Goal: Task Accomplishment & Management: Manage account settings

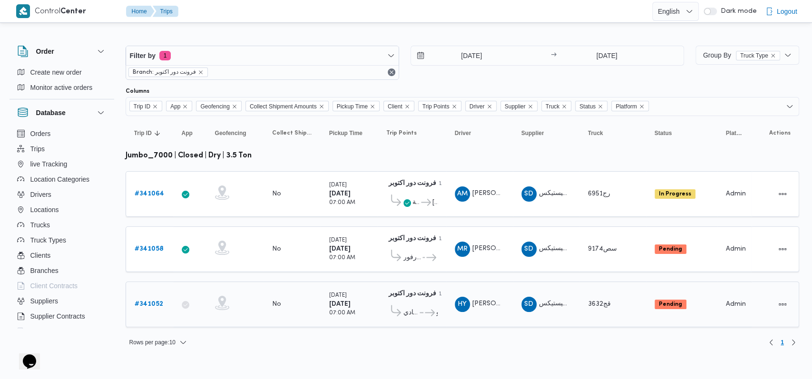
click at [152, 301] on b "# 341052" at bounding box center [149, 304] width 29 height 6
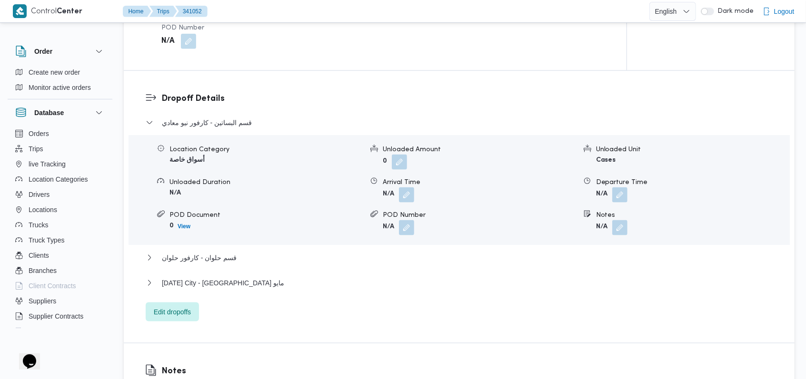
scroll to position [761, 0]
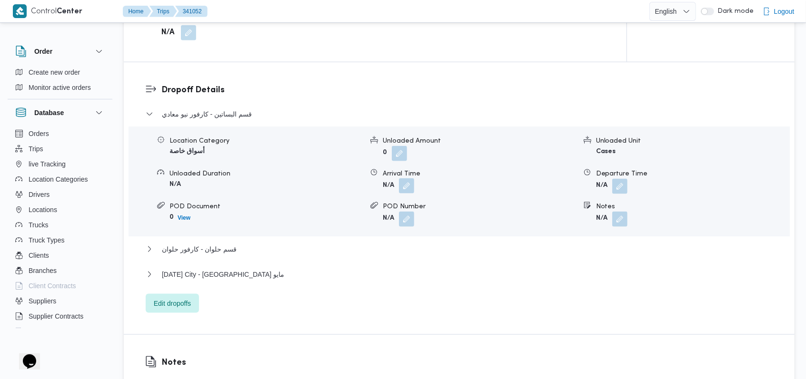
click at [403, 192] on button "button" at bounding box center [406, 185] width 15 height 15
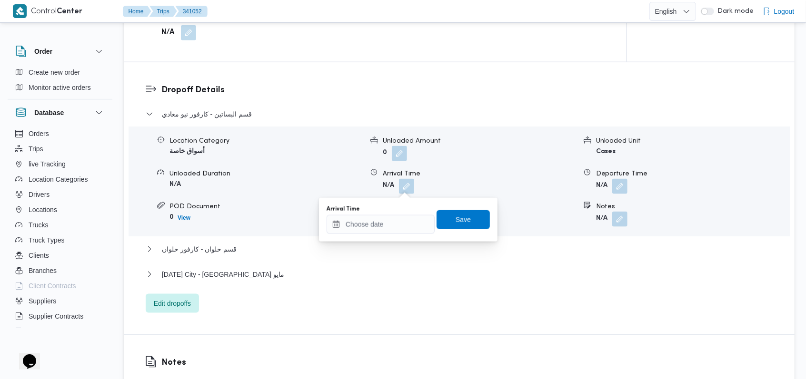
click at [376, 234] on div "Arrival Time Save" at bounding box center [408, 220] width 165 height 30
click at [403, 223] on input "Arrival Time" at bounding box center [380, 224] width 108 height 19
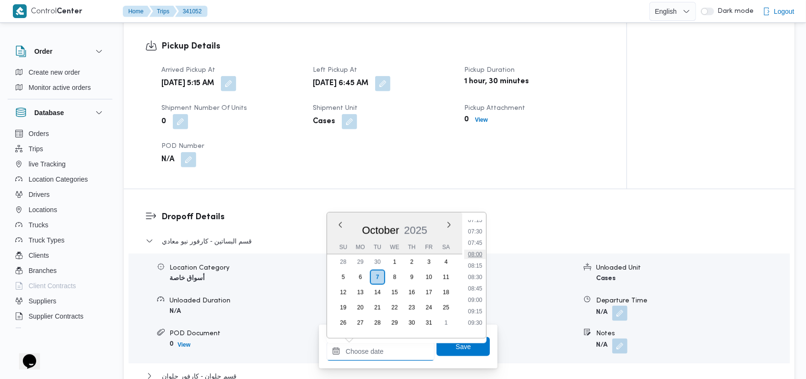
scroll to position [316, 0]
click at [482, 274] on li "08:00" at bounding box center [475, 274] width 22 height 10
type input "[DATE] 08:00"
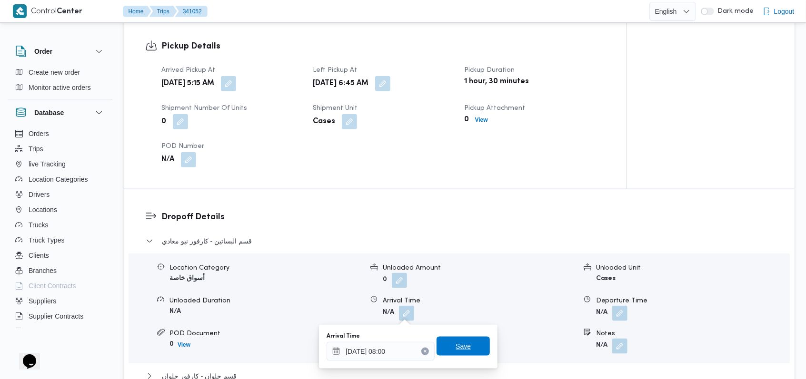
click at [457, 348] on span "Save" at bounding box center [462, 346] width 15 height 11
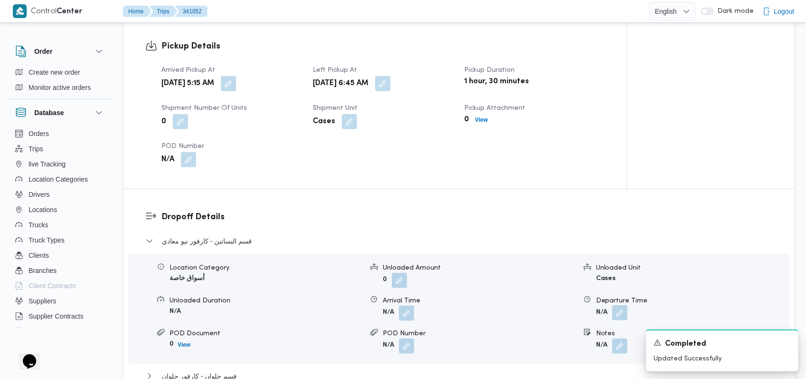
scroll to position [761, 0]
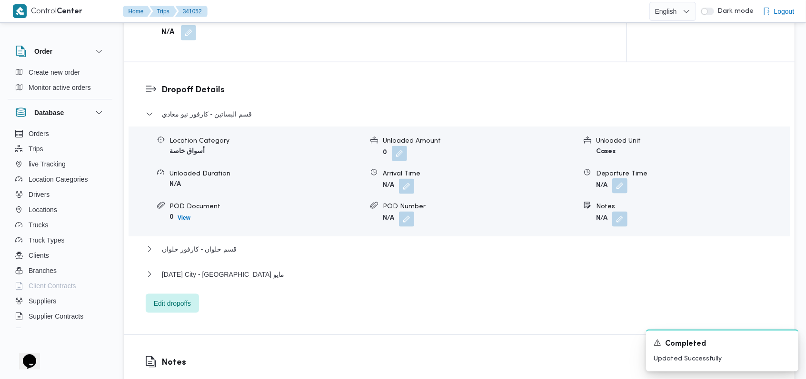
click at [621, 187] on button "button" at bounding box center [619, 185] width 15 height 15
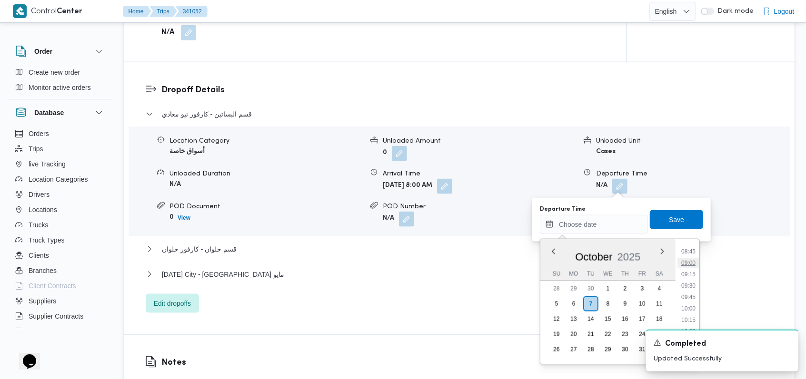
scroll to position [380, 0]
click at [690, 281] on li "09:00" at bounding box center [688, 283] width 22 height 10
type input "[DATE] 09:00"
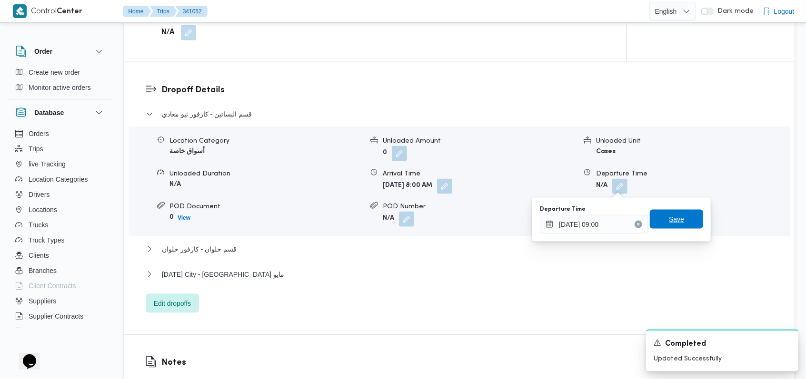
click at [684, 223] on span "Save" at bounding box center [676, 219] width 53 height 19
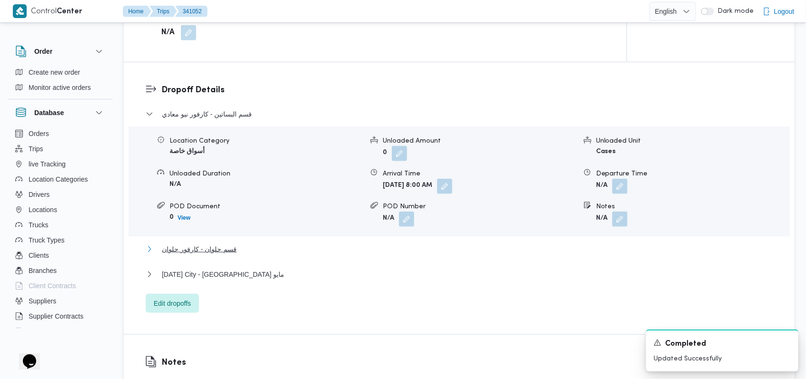
click at [208, 253] on span "قسم حلوان - كارفور حلوان" at bounding box center [199, 249] width 75 height 11
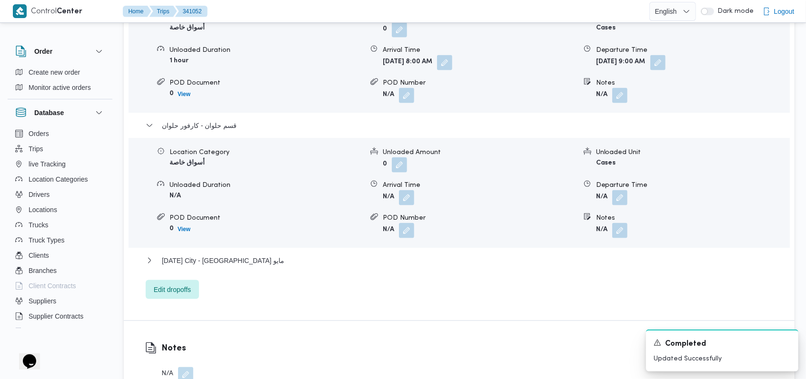
scroll to position [888, 0]
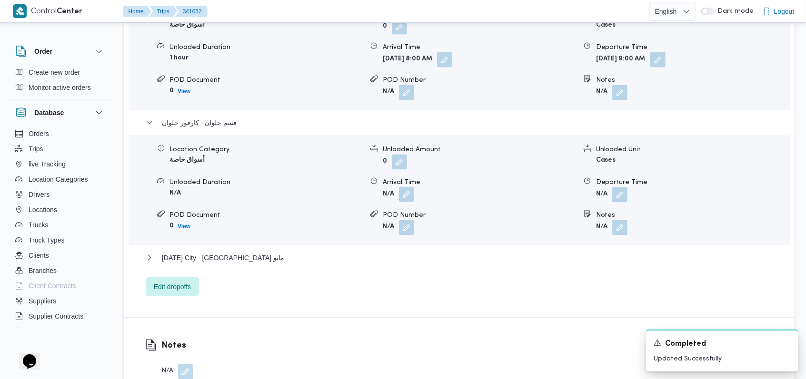
click at [403, 202] on button "button" at bounding box center [406, 194] width 15 height 15
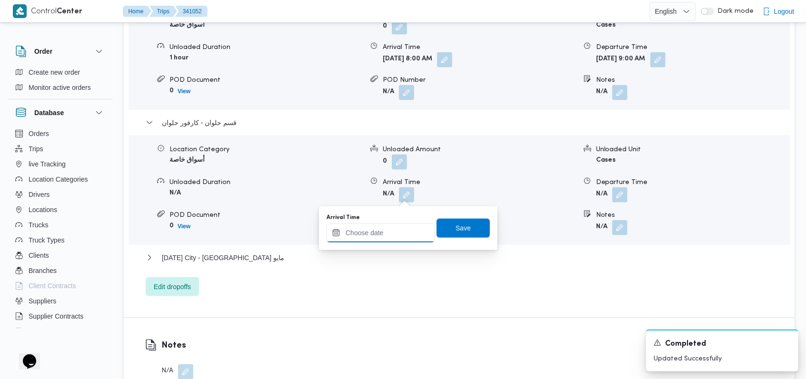
click at [384, 234] on input "Arrival Time" at bounding box center [380, 233] width 108 height 19
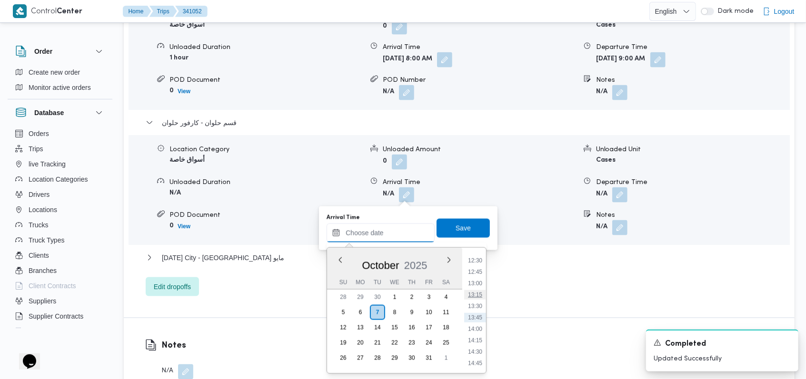
scroll to position [444, 0]
click at [480, 264] on li "09:45" at bounding box center [475, 262] width 22 height 10
type input "[DATE] 09:45"
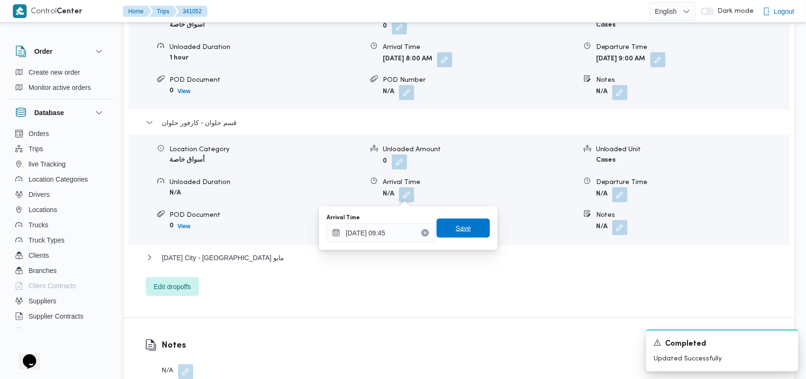
click at [471, 232] on span "Save" at bounding box center [462, 228] width 53 height 19
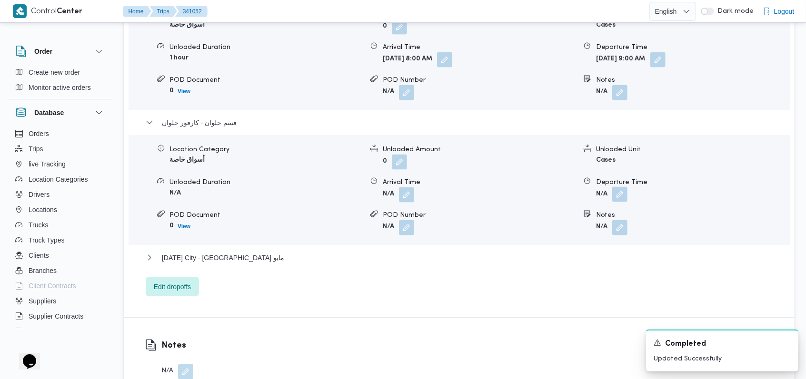
click at [623, 190] on button "button" at bounding box center [619, 194] width 15 height 15
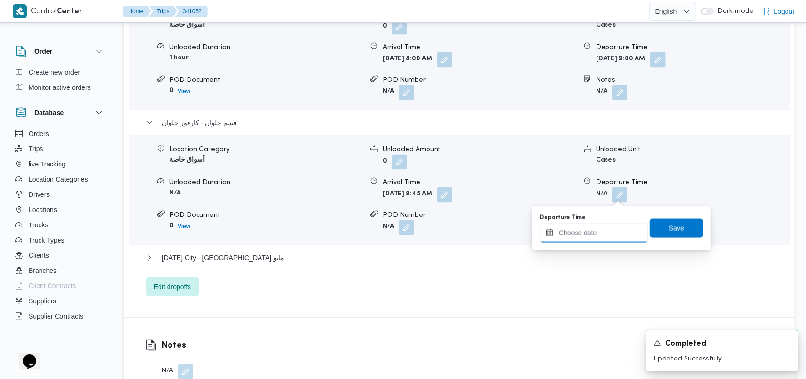
click at [600, 240] on input "Departure Time" at bounding box center [594, 233] width 108 height 19
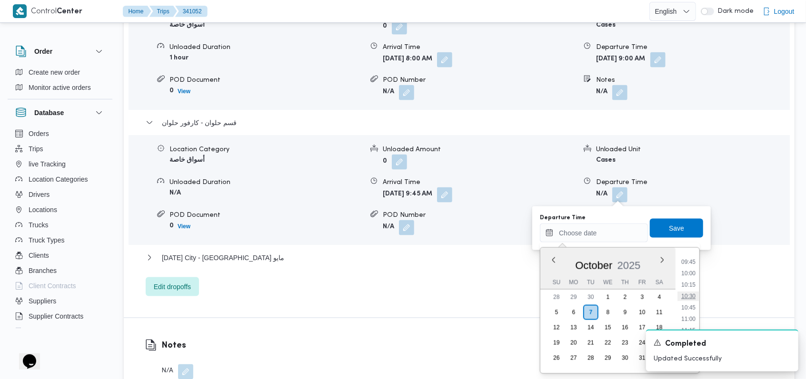
click at [693, 296] on li "10:30" at bounding box center [688, 297] width 22 height 10
type input "[DATE] 10:30"
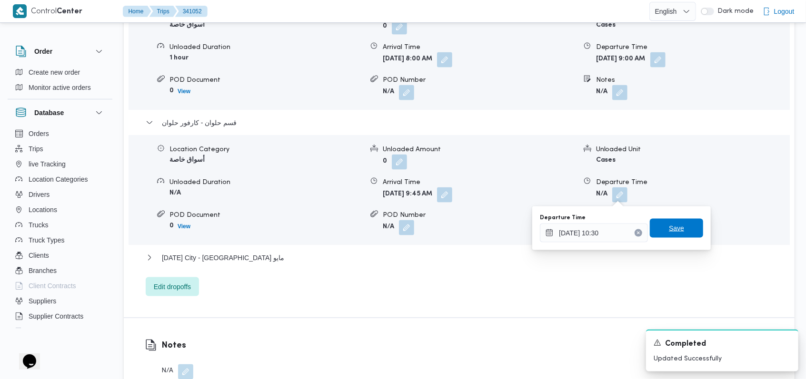
click at [682, 228] on span "Save" at bounding box center [676, 228] width 53 height 19
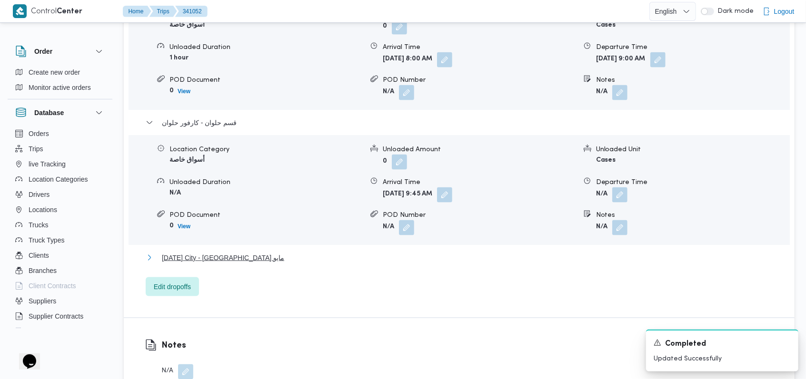
click at [250, 257] on button "[DATE] City - [GEOGRAPHIC_DATA] مايو" at bounding box center [459, 257] width 627 height 11
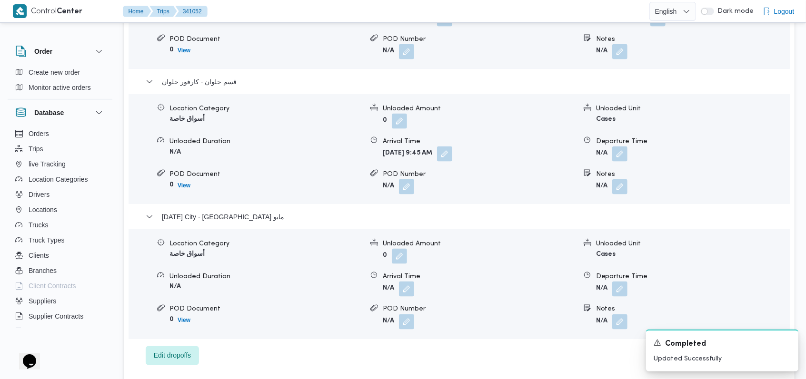
scroll to position [1015, 0]
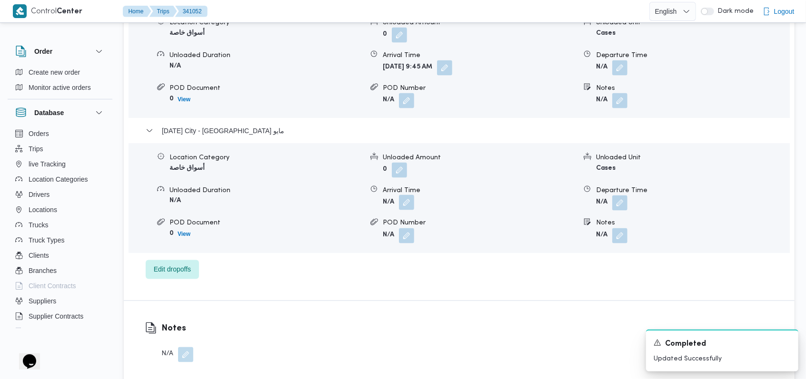
click at [411, 205] on button "button" at bounding box center [406, 202] width 15 height 15
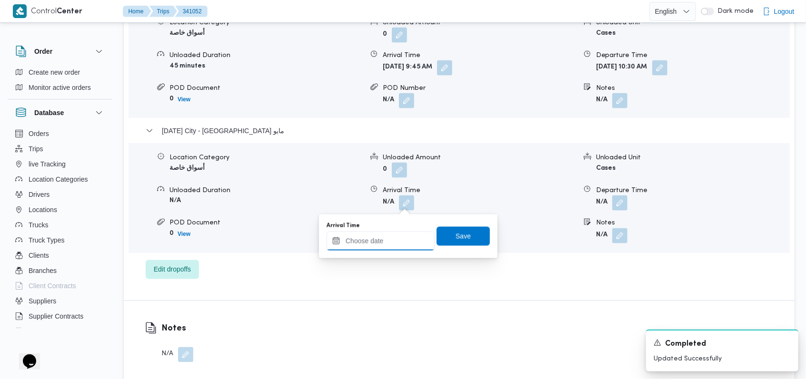
click at [374, 247] on input "Arrival Time" at bounding box center [380, 241] width 108 height 19
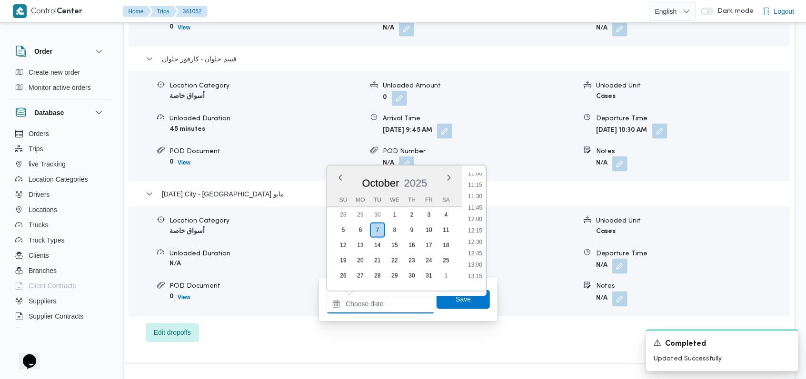
scroll to position [444, 0]
click at [480, 225] on li "10:45" at bounding box center [475, 226] width 22 height 10
type input "[DATE] 10:45"
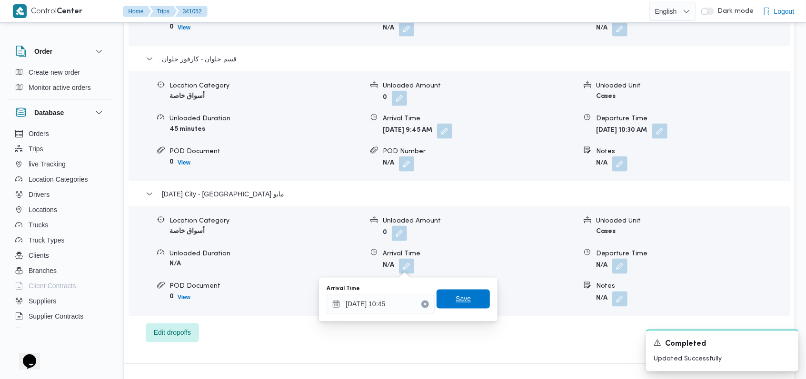
click at [462, 306] on span "Save" at bounding box center [462, 299] width 53 height 19
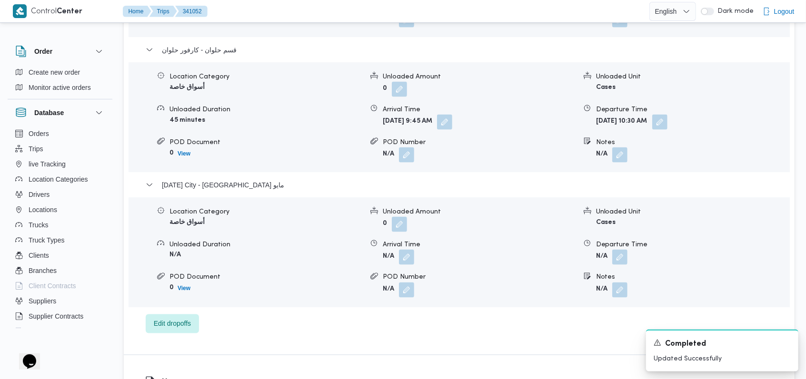
scroll to position [1078, 0]
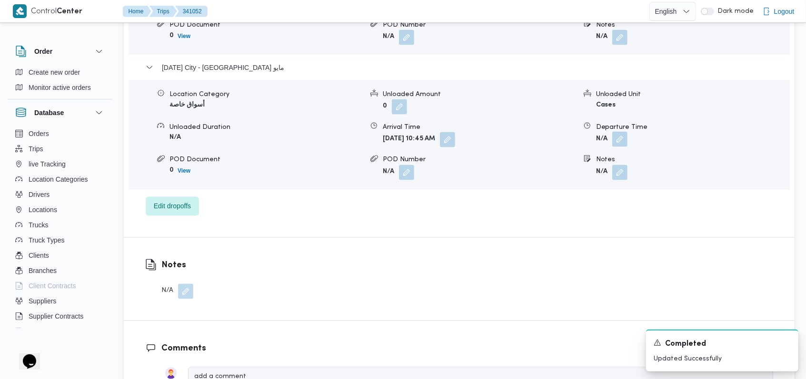
click at [623, 145] on button "button" at bounding box center [619, 139] width 15 height 15
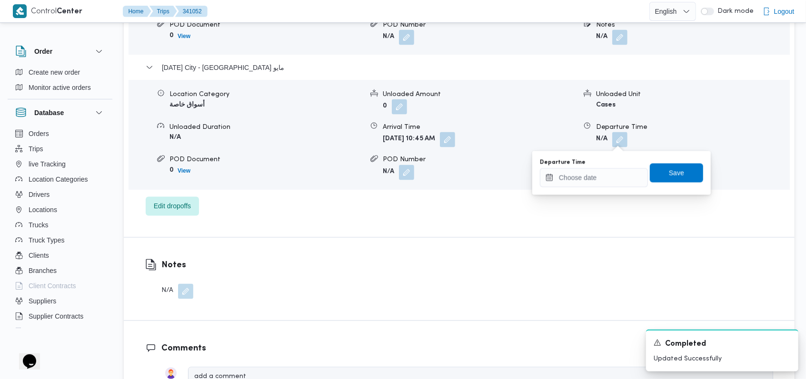
click at [602, 167] on div "Departure Time" at bounding box center [594, 173] width 108 height 29
click at [602, 177] on input "Departure Time" at bounding box center [594, 177] width 108 height 19
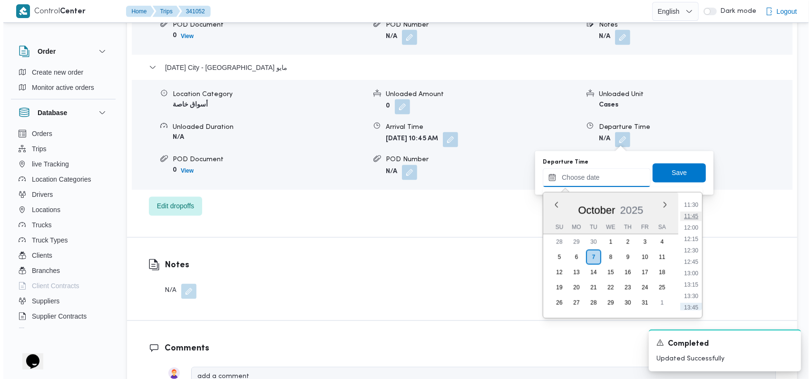
scroll to position [507, 0]
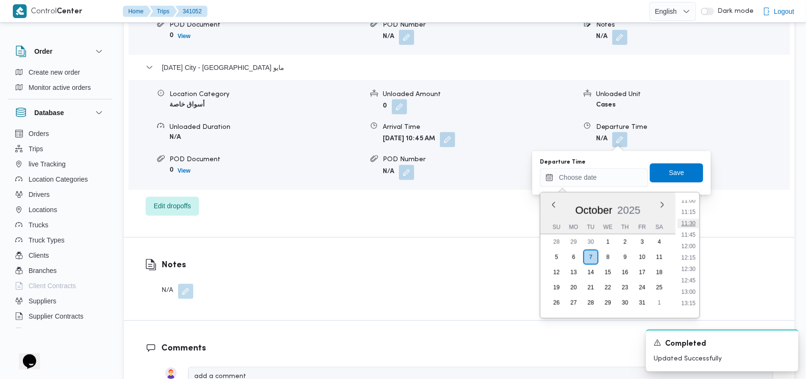
click at [692, 225] on li "11:30" at bounding box center [688, 224] width 22 height 10
type input "[DATE] 11:30"
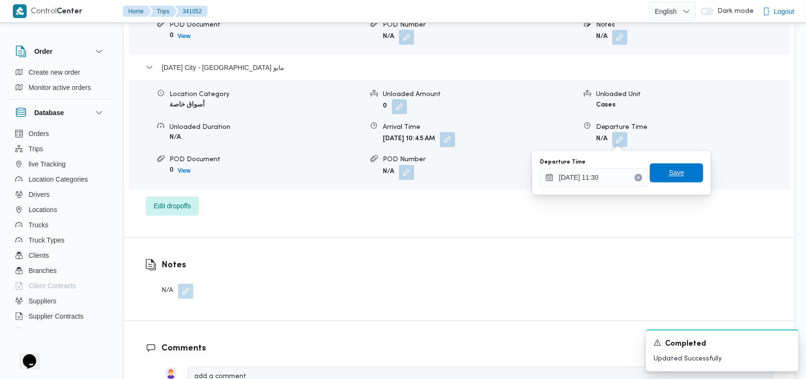
click at [674, 173] on span "Save" at bounding box center [676, 173] width 15 height 11
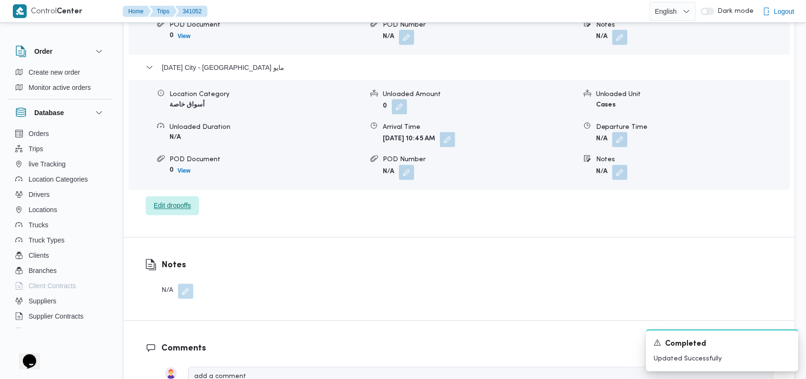
click at [182, 204] on span "Edit dropoffs" at bounding box center [172, 205] width 37 height 11
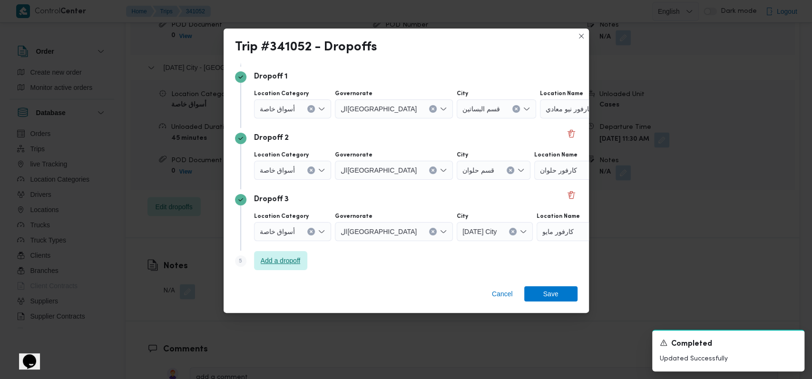
click at [292, 257] on span "Add a dropoff" at bounding box center [281, 260] width 40 height 11
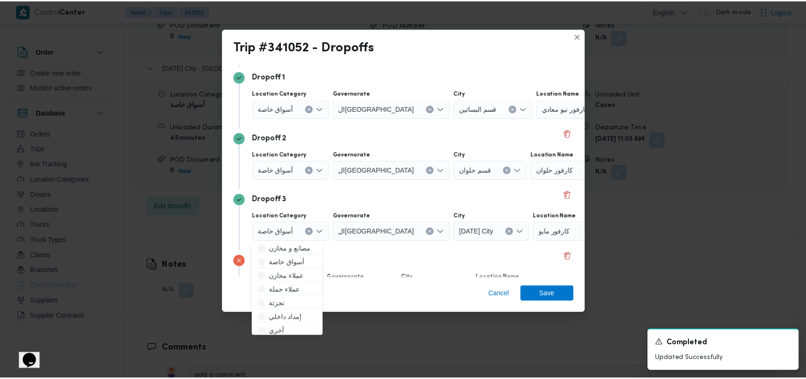
scroll to position [123, 0]
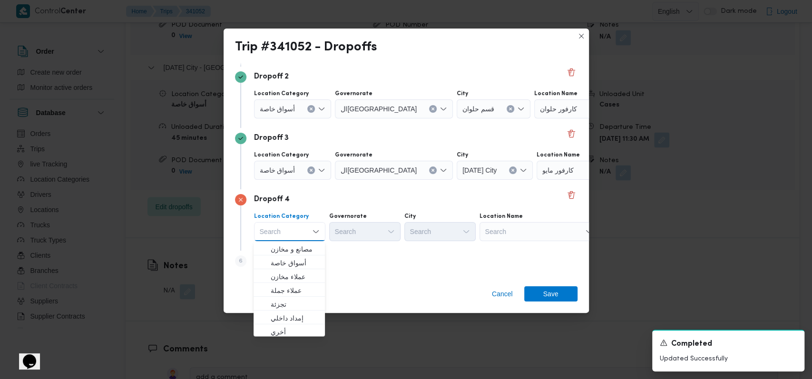
click at [505, 232] on div "Search" at bounding box center [539, 231] width 119 height 19
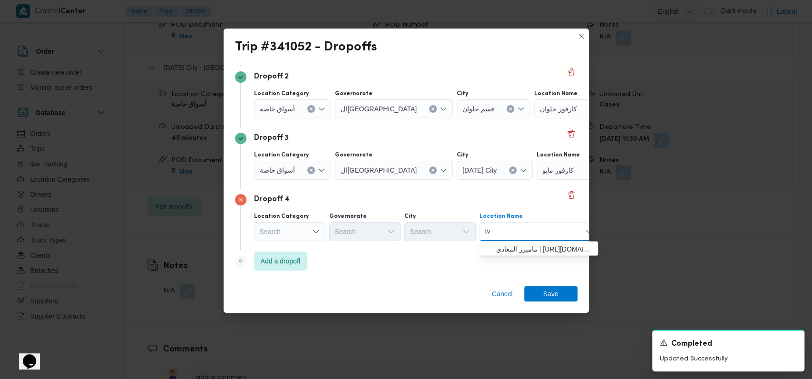
type input "t"
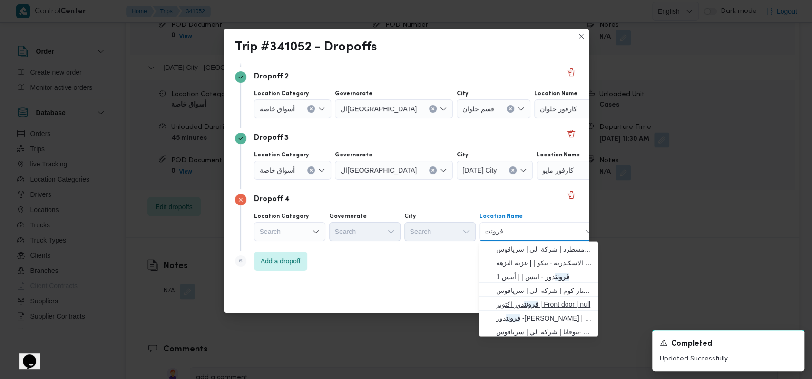
type input "فرونت"
click at [526, 300] on mark "فرونت" at bounding box center [531, 304] width 14 height 8
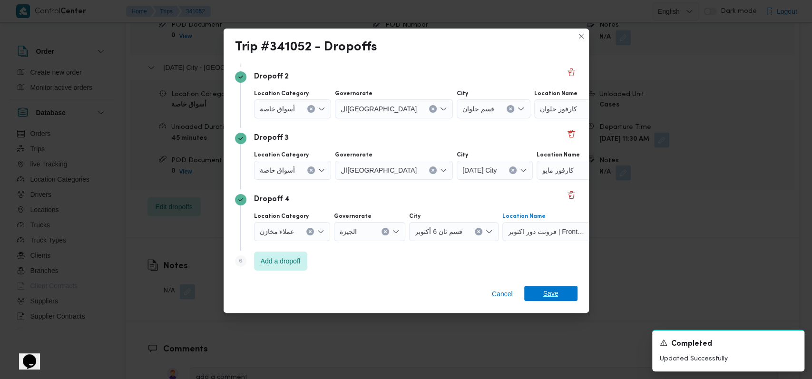
click at [545, 295] on span "Save" at bounding box center [550, 293] width 15 height 15
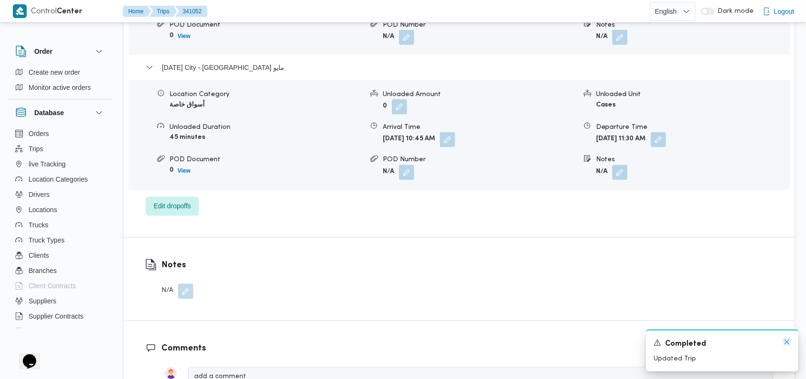
click at [787, 343] on icon "Dismiss toast" at bounding box center [786, 342] width 5 height 5
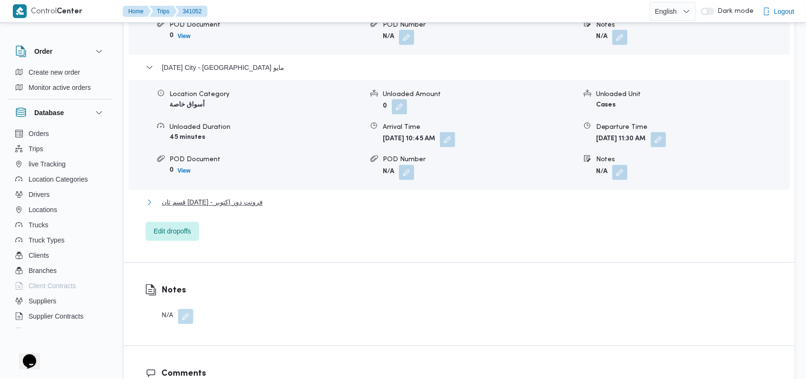
click at [438, 200] on button "قسم ثان [DATE] - فرونت دور اكتوبر" at bounding box center [459, 202] width 627 height 11
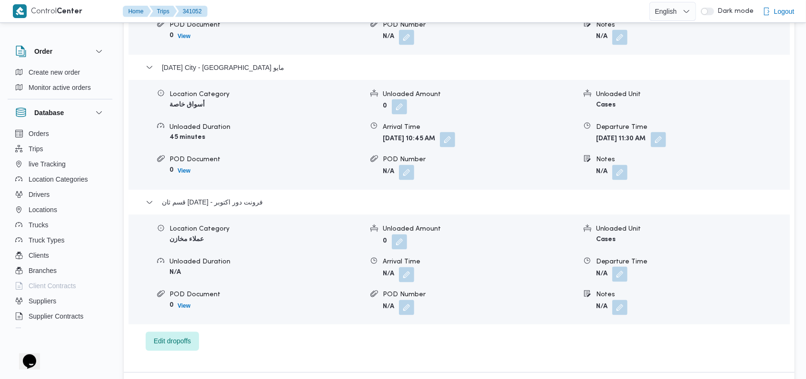
click at [620, 272] on button "button" at bounding box center [619, 274] width 15 height 15
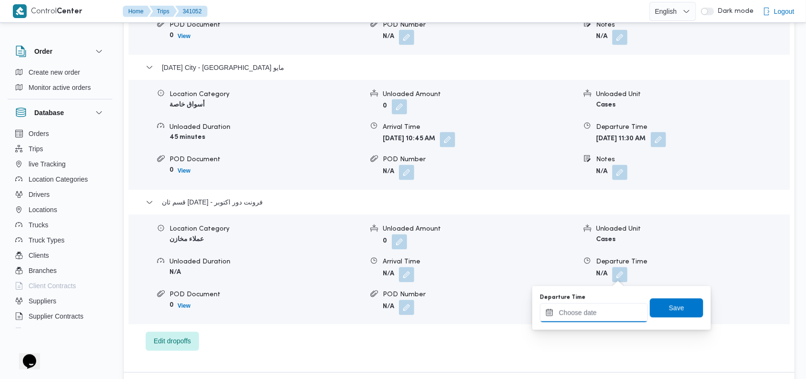
click at [588, 313] on input "Departure Time" at bounding box center [594, 313] width 108 height 19
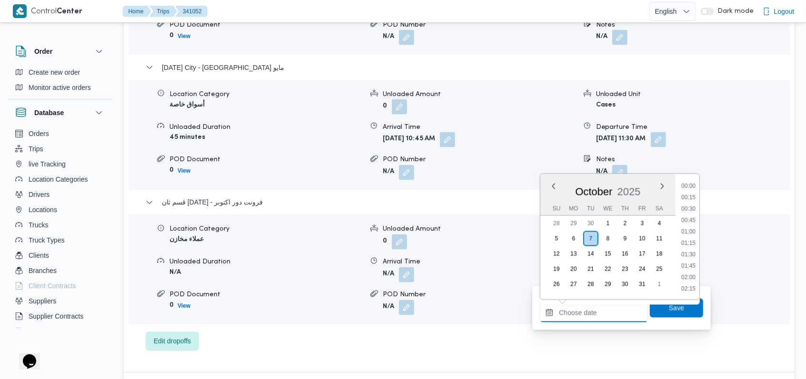
scroll to position [571, 0]
click at [695, 188] on li "12:30" at bounding box center [688, 187] width 22 height 10
type input "[DATE] 12:30"
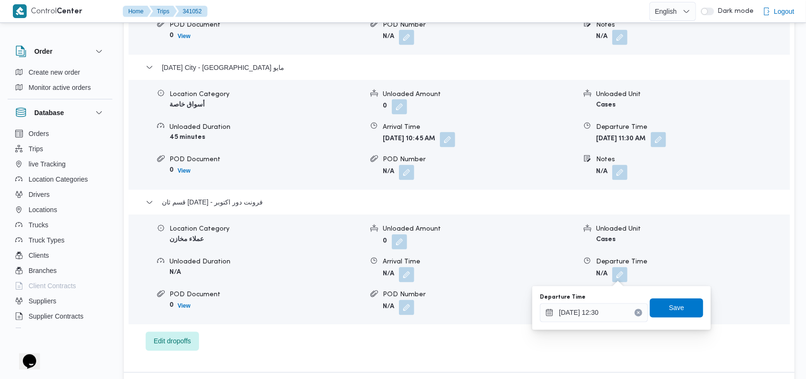
click at [674, 289] on div "You are in a dialog. To close this dialog, hit escape. Departure Time [DATE] 12…" at bounding box center [621, 308] width 178 height 44
click at [672, 303] on span "Save" at bounding box center [676, 307] width 15 height 11
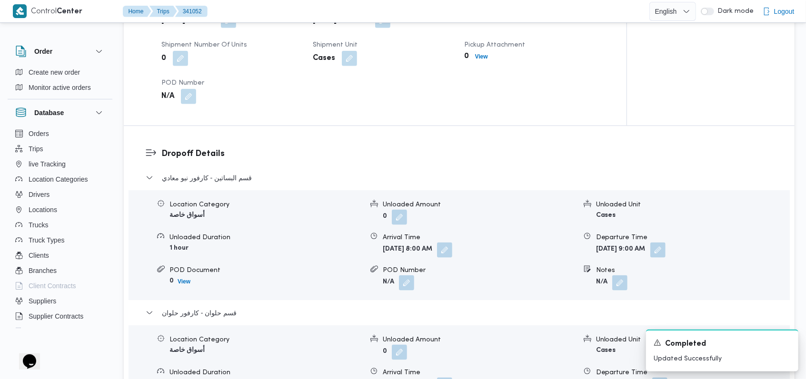
scroll to position [381, 0]
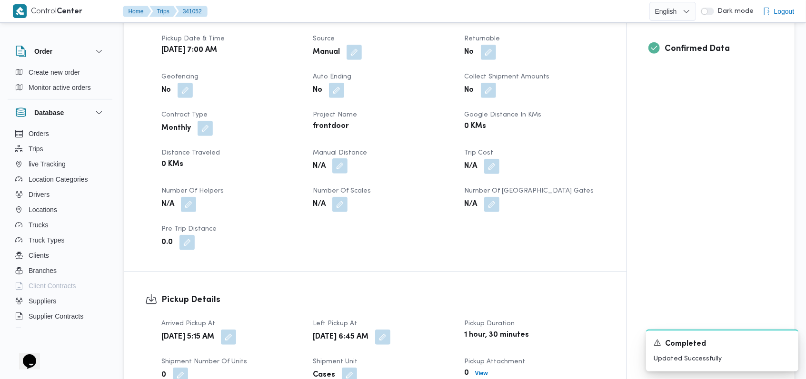
click at [339, 172] on button "button" at bounding box center [339, 165] width 15 height 15
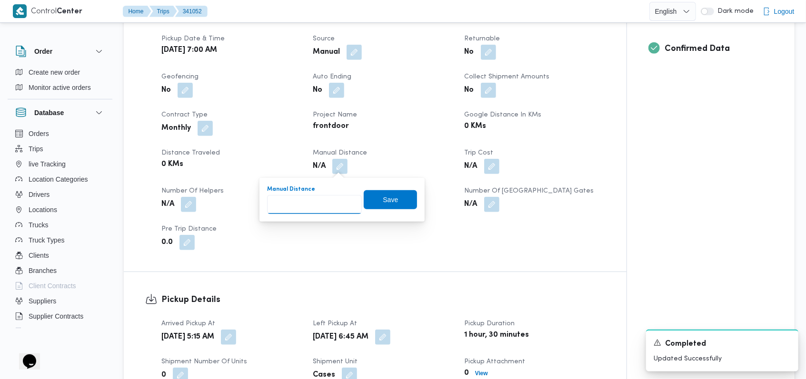
click at [316, 210] on input "Manual Distance" at bounding box center [314, 204] width 95 height 19
type input "140"
click at [364, 206] on span "Save" at bounding box center [390, 199] width 53 height 19
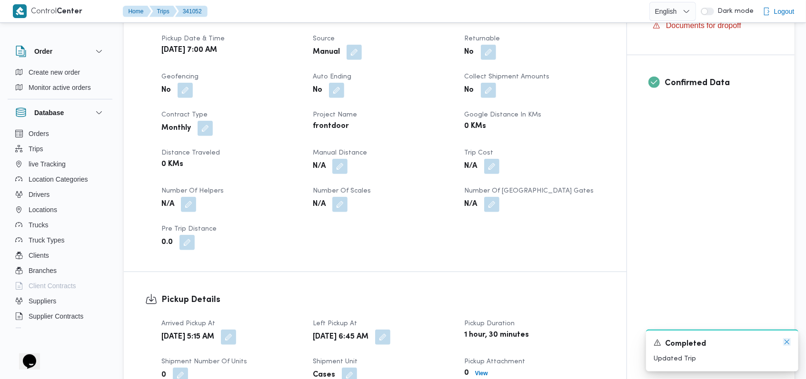
click at [788, 340] on icon "Dismiss toast" at bounding box center [787, 342] width 8 height 8
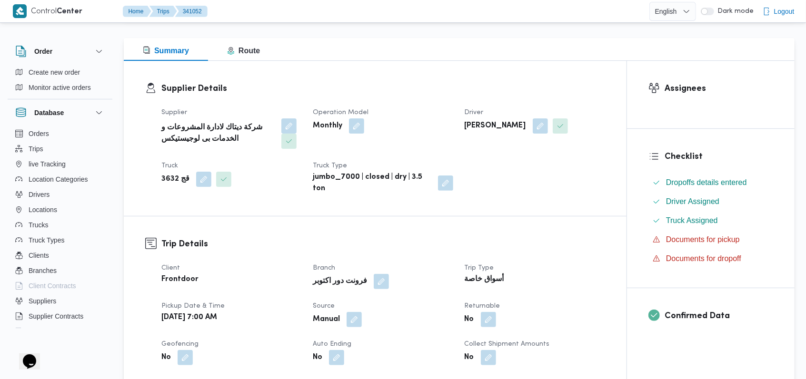
scroll to position [0, 0]
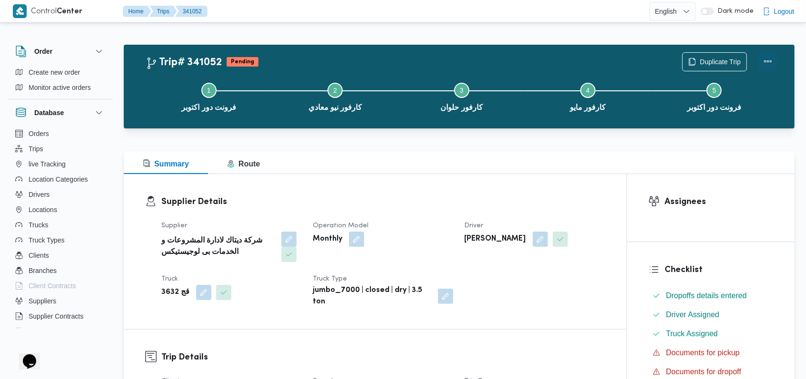
click at [765, 66] on button "Actions" at bounding box center [767, 61] width 19 height 19
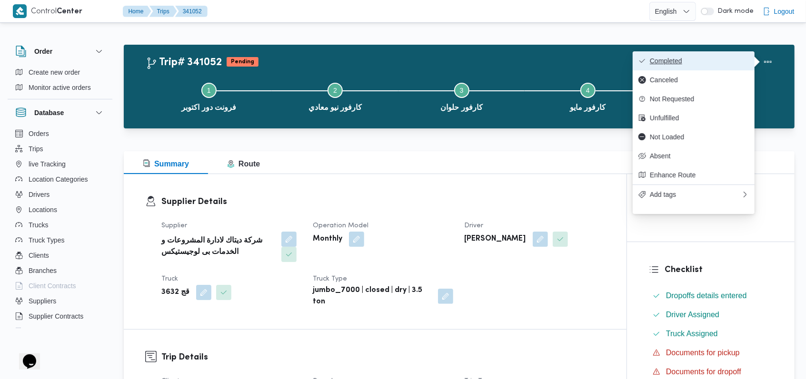
click at [725, 60] on span "Completed" at bounding box center [699, 61] width 99 height 8
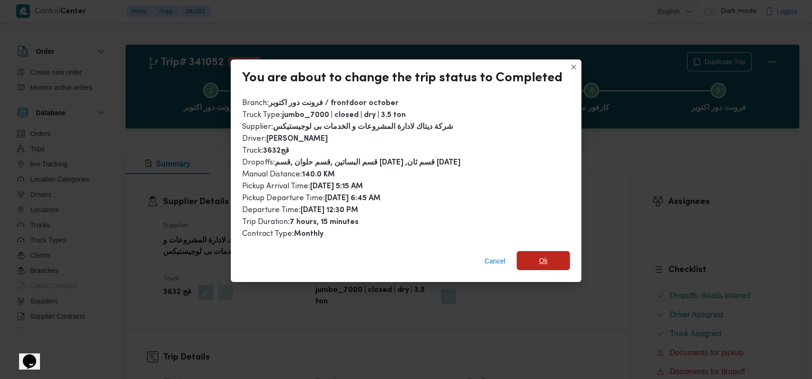
click at [531, 257] on span "Ok" at bounding box center [543, 260] width 53 height 19
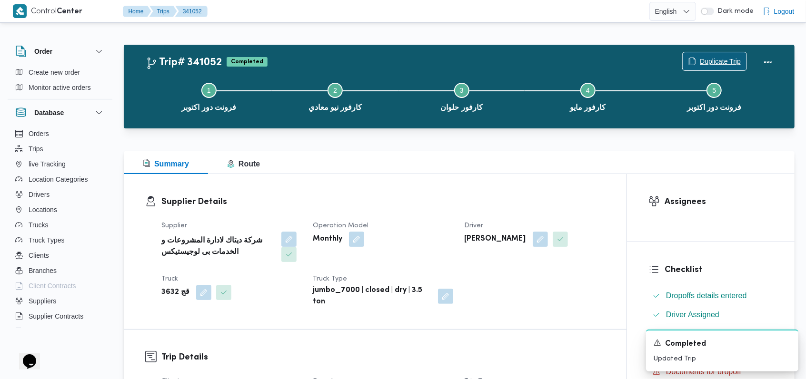
click at [708, 58] on span "Duplicate Trip" at bounding box center [720, 61] width 41 height 11
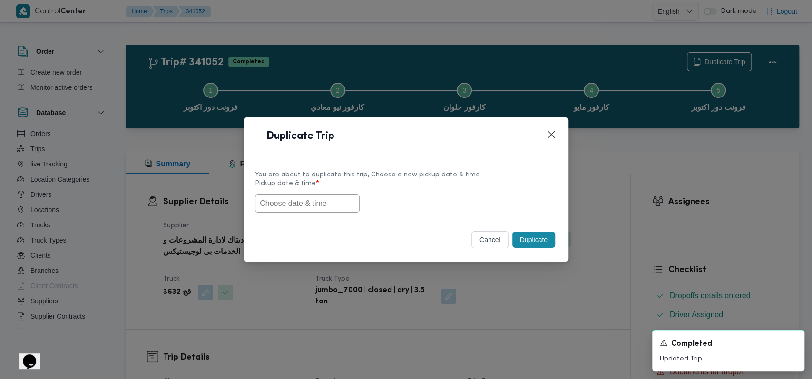
click at [329, 209] on input "text" at bounding box center [307, 204] width 105 height 18
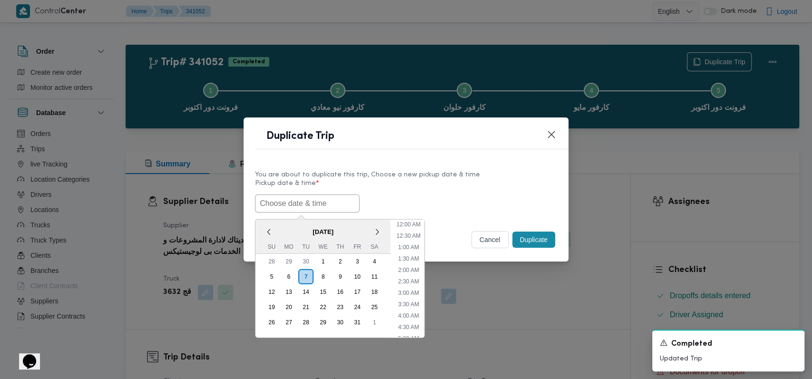
scroll to position [255, 0]
click at [415, 264] on li "1:00 PM" at bounding box center [408, 267] width 29 height 10
type input "[DATE] 1:00PM"
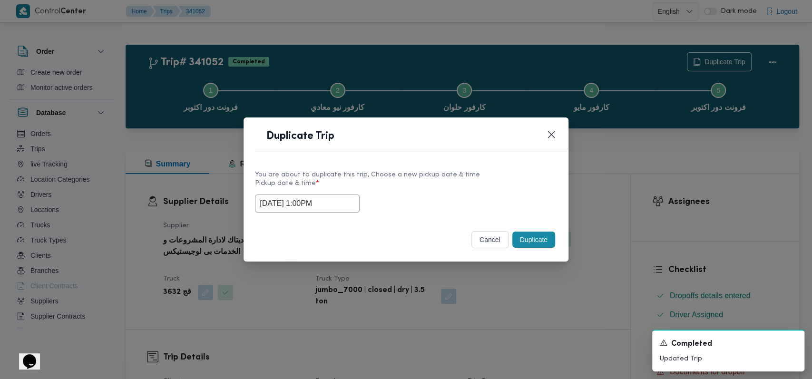
click at [555, 238] on button "Duplicate" at bounding box center [534, 240] width 43 height 16
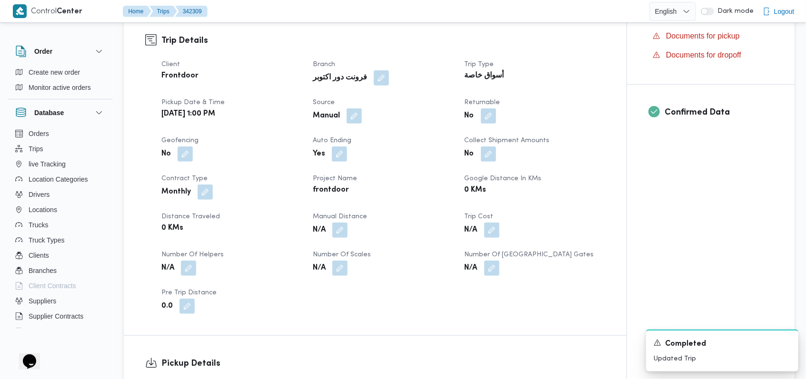
scroll to position [571, 0]
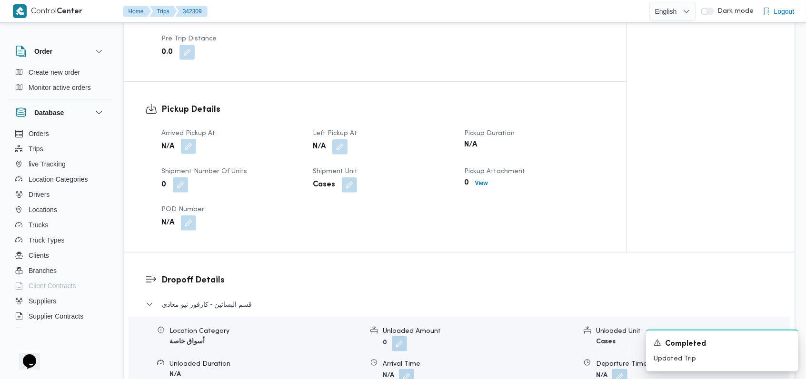
click at [182, 140] on button "button" at bounding box center [188, 146] width 15 height 15
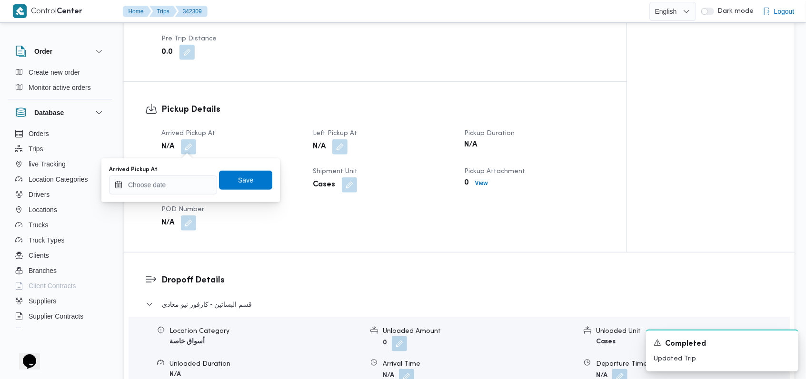
click at [152, 204] on div at bounding box center [150, 167] width 11 height 128
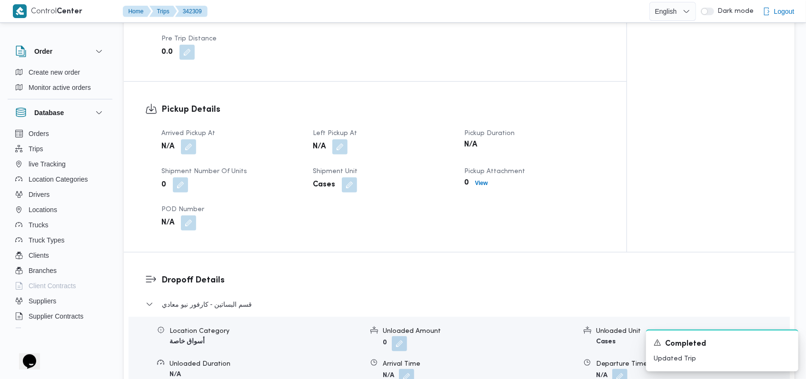
click at [170, 194] on div "Arrived Pickup At N/A Left Pickup At N/A Pickup Duration N/A Shipment Number of…" at bounding box center [383, 179] width 455 height 114
click at [190, 144] on button "button" at bounding box center [188, 146] width 15 height 15
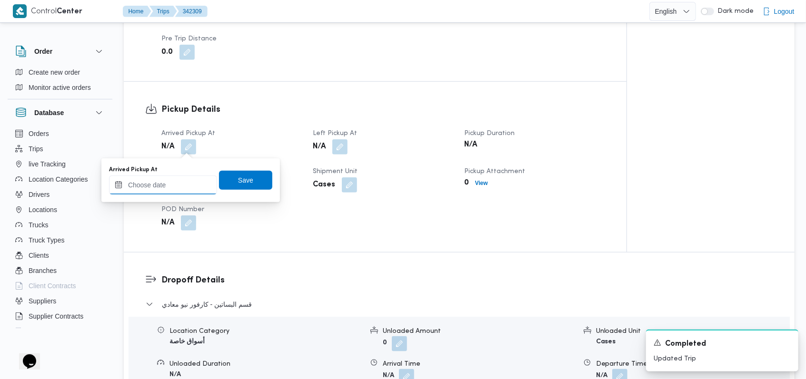
click at [167, 182] on input "Arrived Pickup At" at bounding box center [163, 185] width 108 height 19
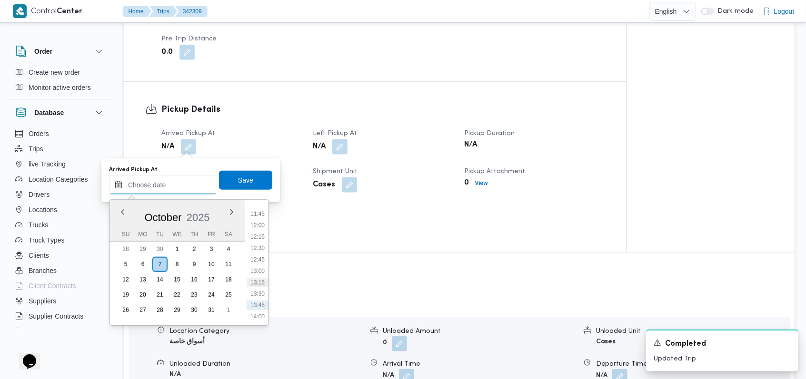
scroll to position [507, 0]
click at [261, 251] on li "12:00" at bounding box center [258, 254] width 22 height 10
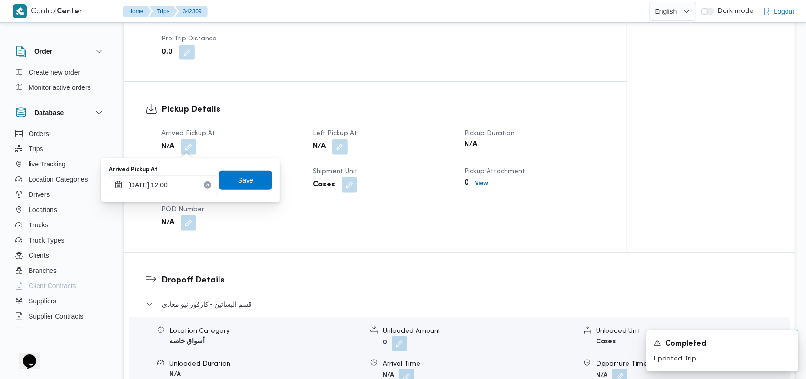
click at [188, 191] on input "[DATE] 12:00" at bounding box center [163, 185] width 108 height 19
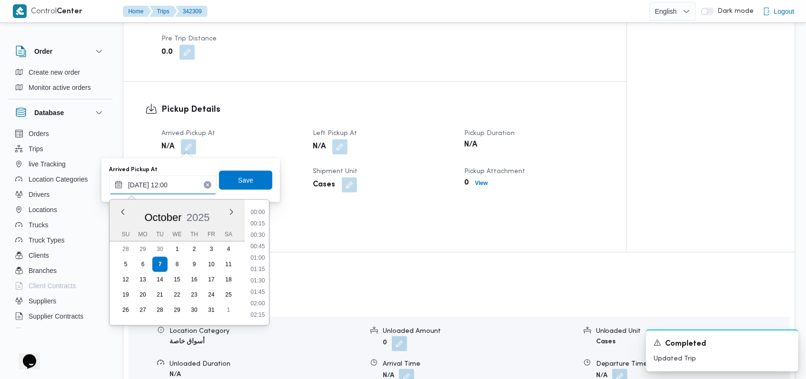
scroll to position [491, 0]
click at [262, 291] on li "12:30" at bounding box center [258, 293] width 22 height 10
type input "[DATE] 12:30"
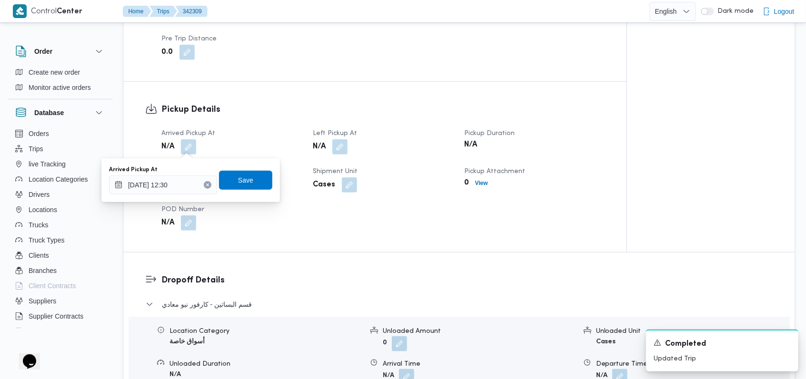
click at [259, 190] on div "Arrived Pickup At [DATE] 12:30 Save" at bounding box center [190, 180] width 165 height 30
click at [259, 187] on span "Save" at bounding box center [245, 179] width 53 height 19
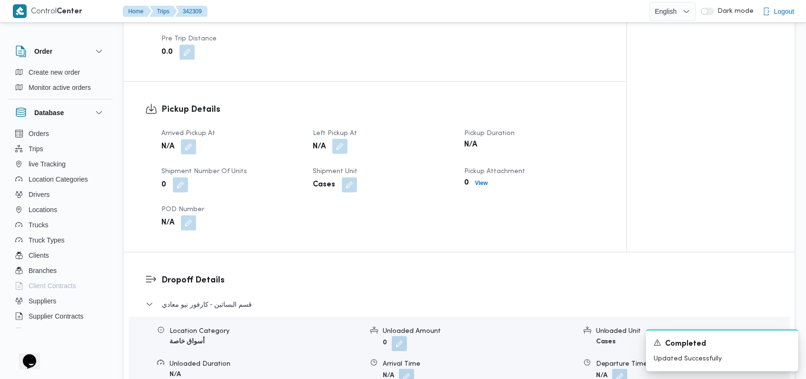
click at [344, 143] on button "button" at bounding box center [339, 146] width 15 height 15
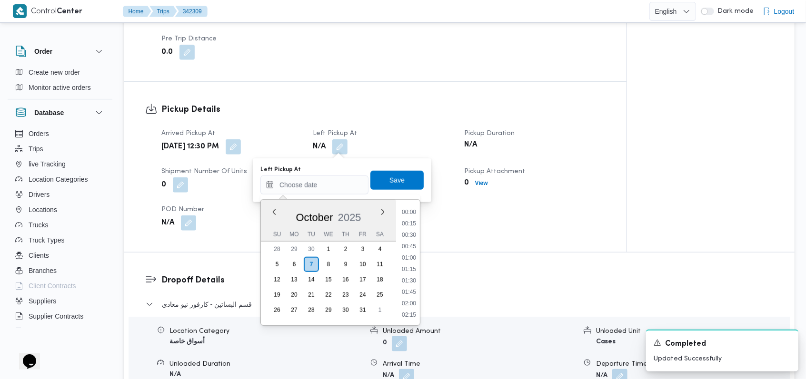
scroll to position [571, 0]
click at [412, 249] on li "13:15" at bounding box center [409, 247] width 22 height 10
type input "[DATE] 13:15"
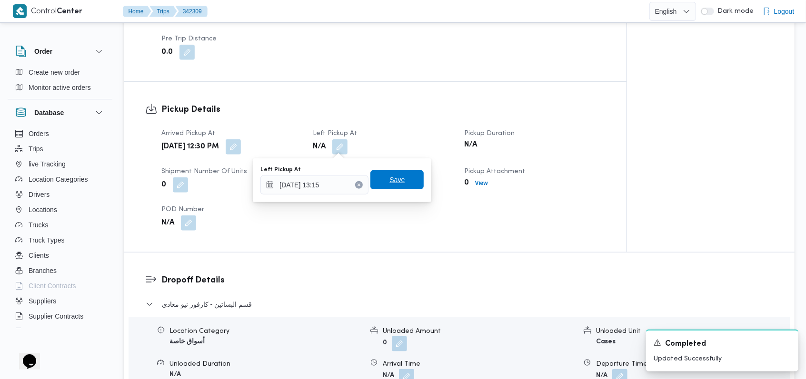
click at [403, 182] on span "Save" at bounding box center [396, 179] width 53 height 19
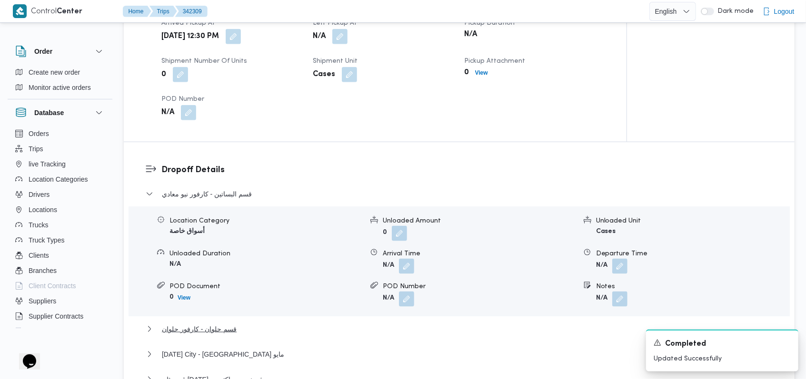
scroll to position [761, 0]
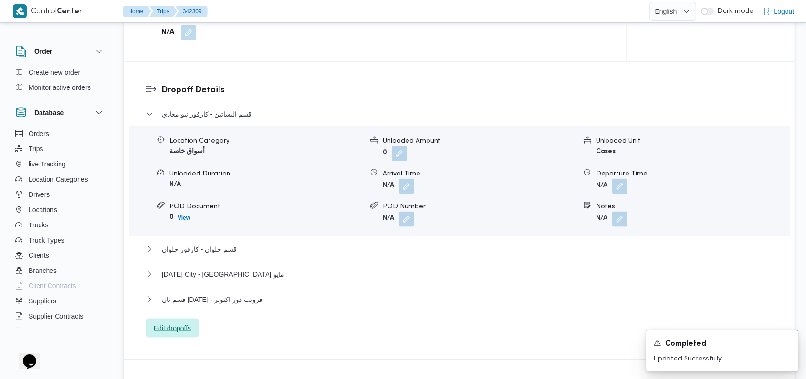
click at [180, 329] on span "Edit dropoffs" at bounding box center [172, 328] width 37 height 11
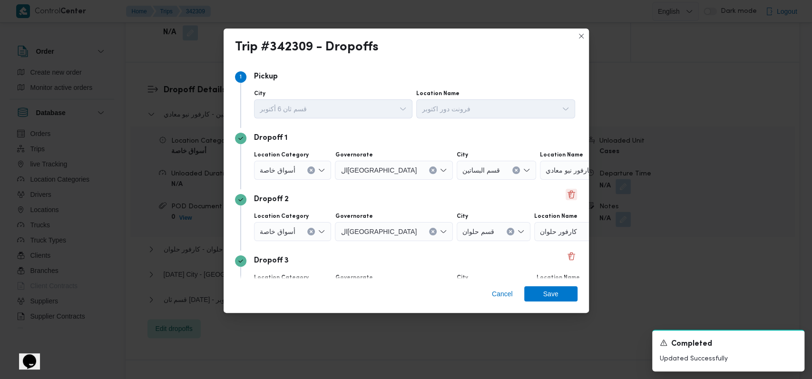
click at [566, 198] on button "Delete" at bounding box center [571, 194] width 11 height 11
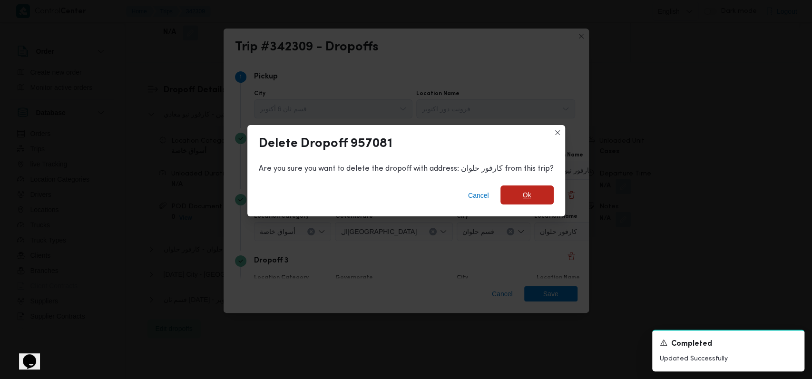
click at [544, 200] on span "Ok" at bounding box center [527, 195] width 53 height 19
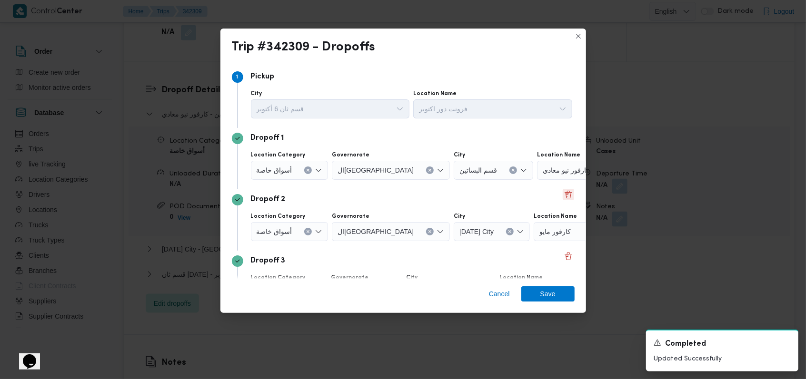
scroll to position [61, 0]
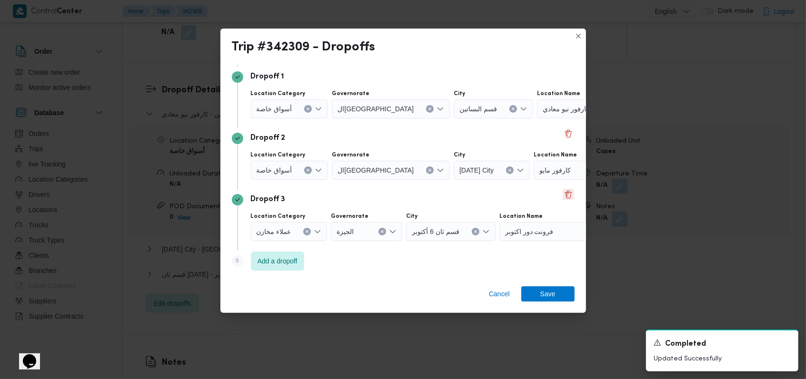
click at [563, 195] on button "Delete" at bounding box center [568, 194] width 11 height 11
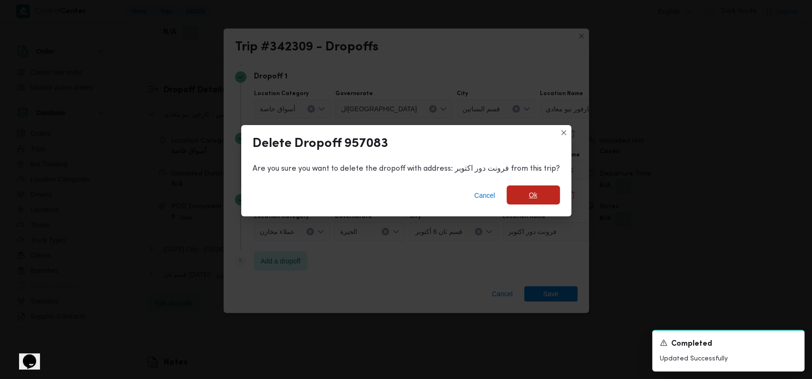
click at [541, 202] on span "Ok" at bounding box center [533, 195] width 53 height 19
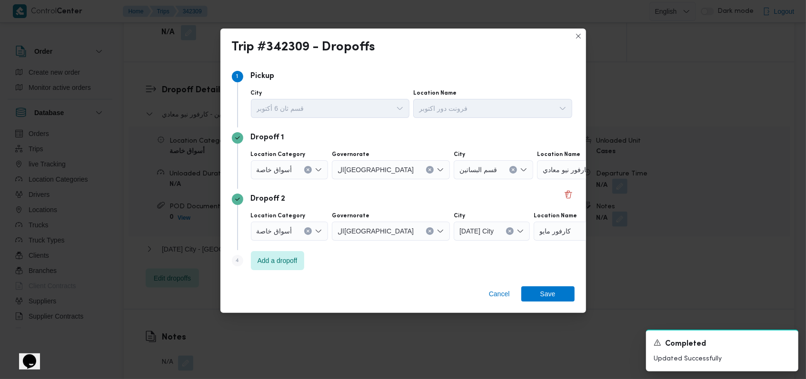
scroll to position [0, 0]
click at [277, 176] on div "أسواق خاصة" at bounding box center [290, 170] width 78 height 19
click at [289, 198] on span "أسواق خاصة" at bounding box center [286, 200] width 36 height 11
click at [287, 226] on span "أسواق خاصة" at bounding box center [275, 231] width 36 height 10
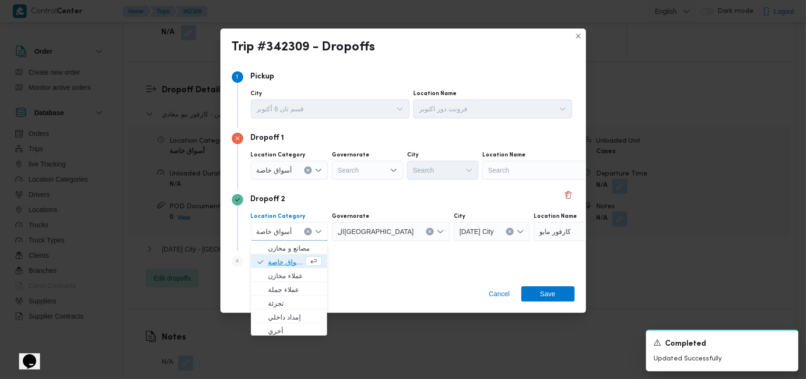
click at [290, 261] on span "أسواق خاصة" at bounding box center [286, 262] width 36 height 11
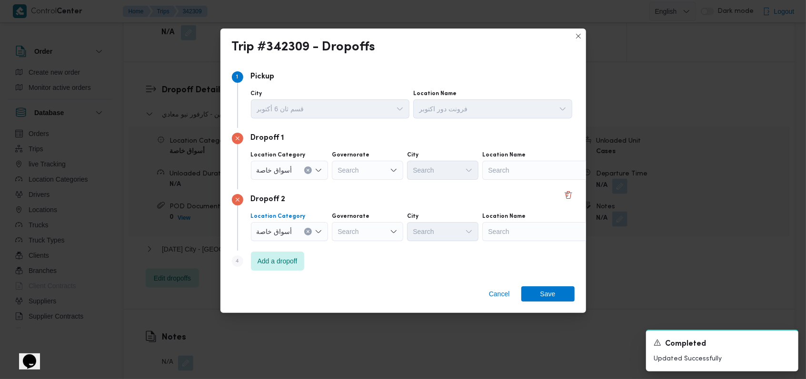
click at [522, 173] on div "Search" at bounding box center [541, 170] width 119 height 19
type input "كارفور الاسمرا"
click at [523, 181] on span "كارفور الاسمرا ت | كارفور حي الاسمرات | الأباجية" at bounding box center [546, 186] width 96 height 11
click at [518, 231] on div "Search" at bounding box center [541, 231] width 119 height 19
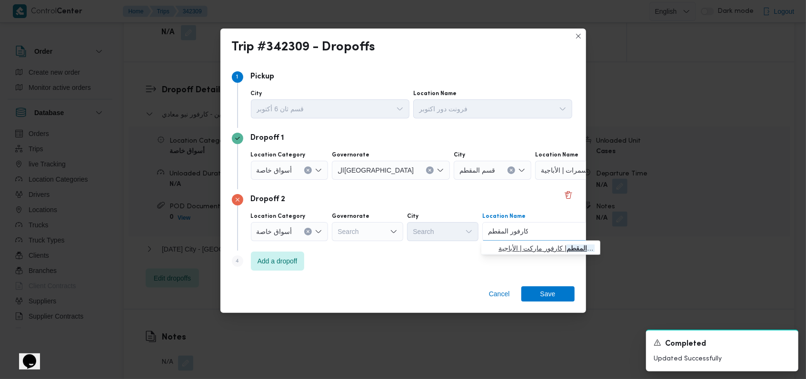
type input "كارفور المقطم"
click at [539, 249] on span "كارفور المقطم | كارفور ماركت | الأباجية" at bounding box center [546, 248] width 96 height 11
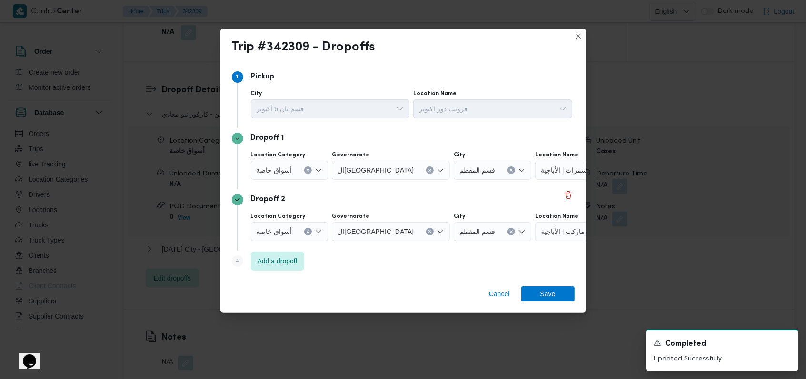
click at [541, 304] on div "Cancel Save" at bounding box center [402, 296] width 365 height 34
click at [547, 293] on span "Save" at bounding box center [547, 293] width 15 height 15
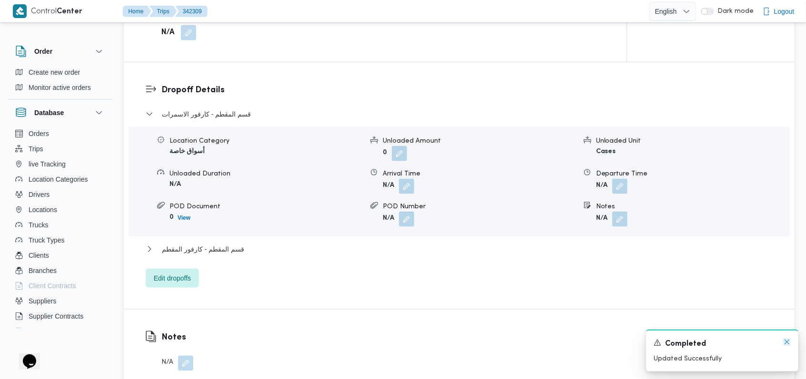
click at [786, 345] on icon "Dismiss toast" at bounding box center [787, 342] width 8 height 8
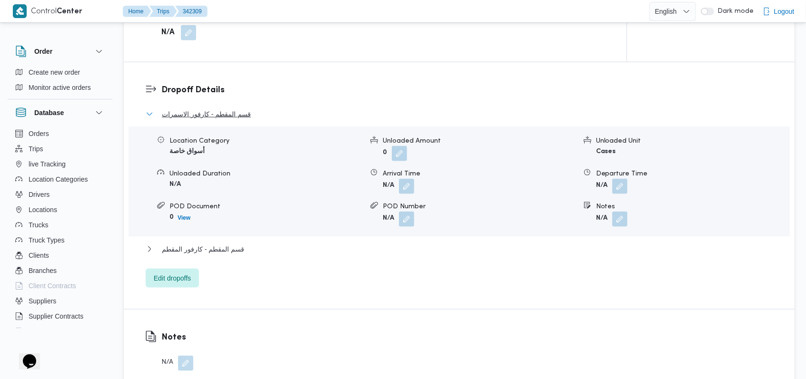
click at [238, 114] on span "قسم المقطم - كارفور الاسمرات" at bounding box center [206, 114] width 89 height 11
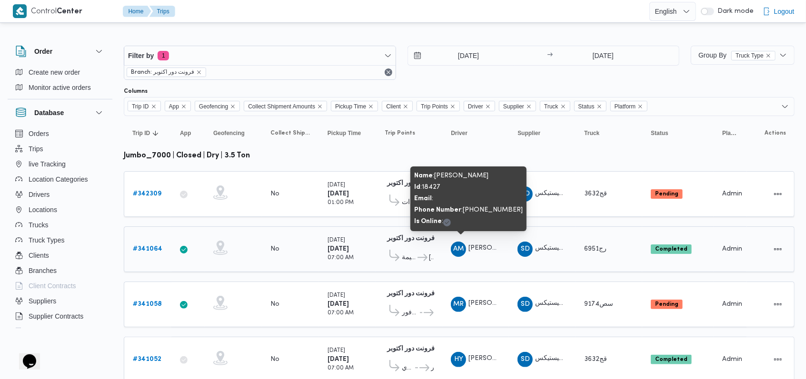
scroll to position [30, 0]
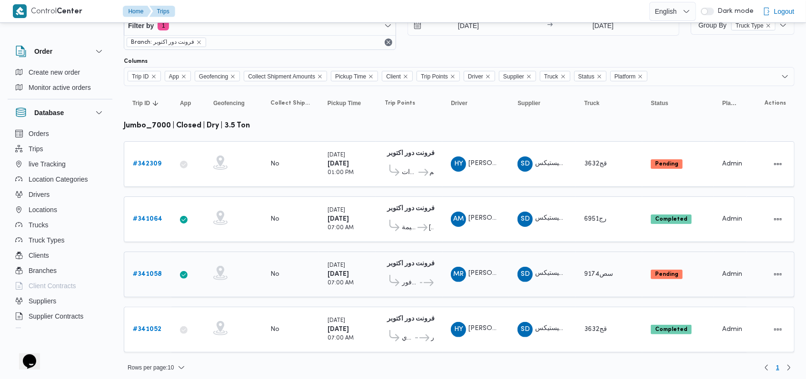
click at [402, 277] on span "كارفور [PERSON_NAME]" at bounding box center [410, 282] width 17 height 11
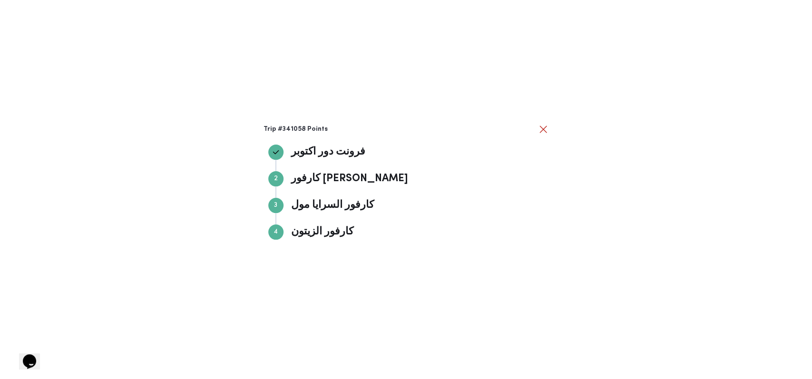
click at [551, 129] on div "Trip #341058 Points فرونت دور اكتوبر فرونت دور اكتوبر Step 2 2 كارفور شيكولاني …" at bounding box center [406, 189] width 812 height 379
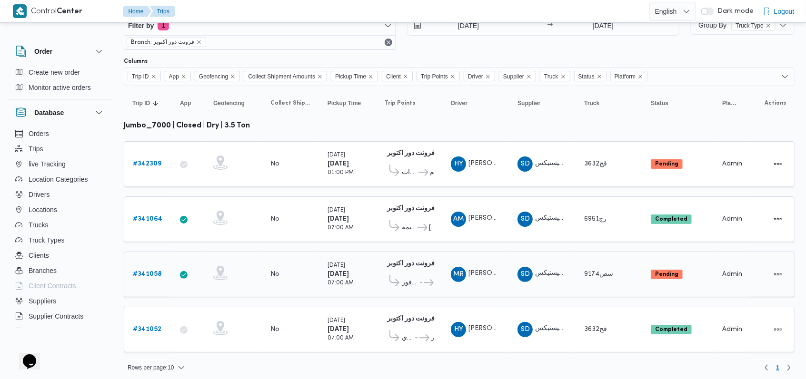
click at [158, 271] on b "# 341058" at bounding box center [147, 274] width 29 height 6
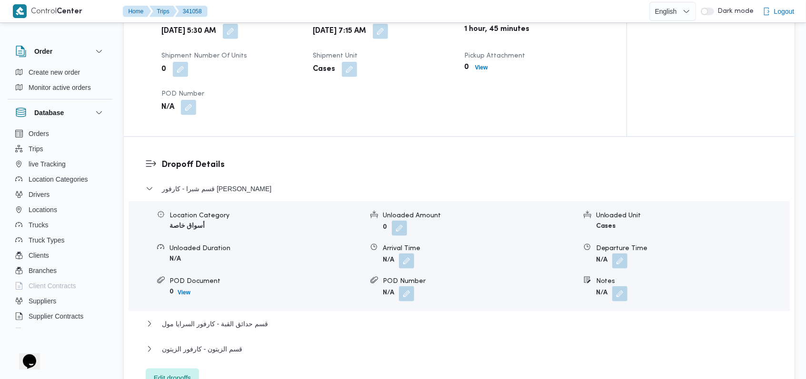
scroll to position [698, 0]
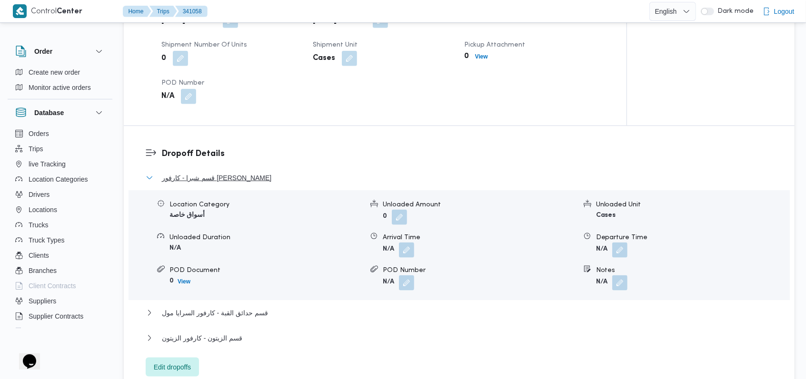
click at [208, 181] on span "قسم شبرا - كارفور [PERSON_NAME]" at bounding box center [216, 177] width 109 height 11
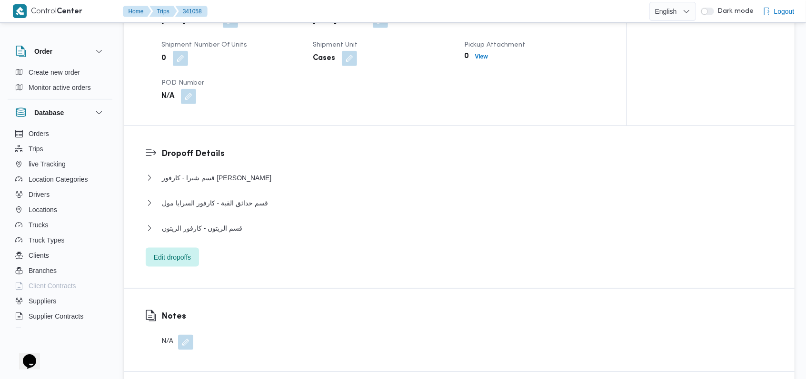
click at [217, 184] on div "قسم شبرا - كارفور [PERSON_NAME]" at bounding box center [459, 181] width 627 height 18
click at [256, 180] on button "قسم شبرا - كارفور [PERSON_NAME]" at bounding box center [459, 177] width 627 height 11
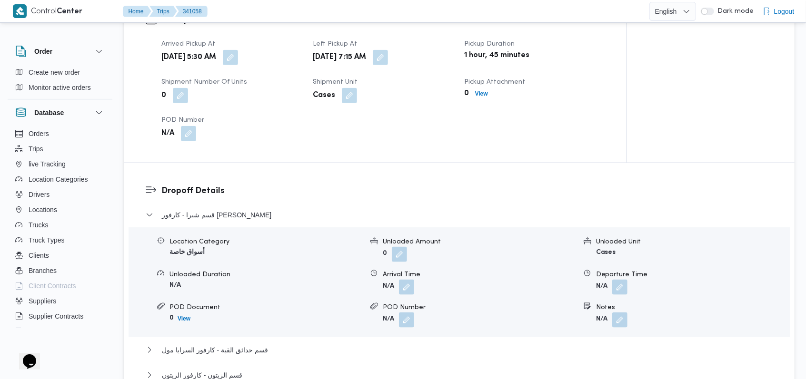
scroll to position [634, 0]
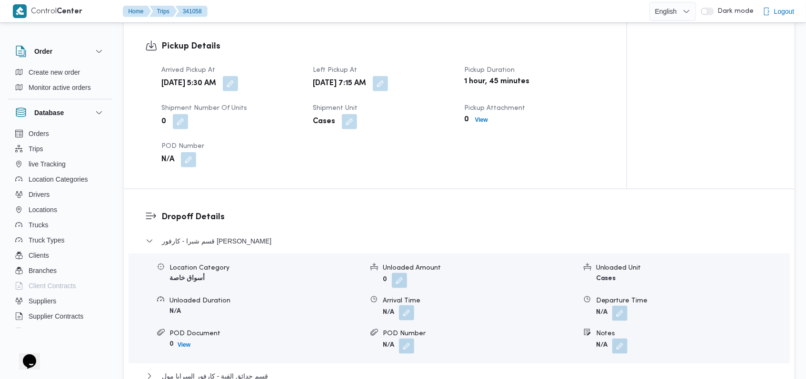
click at [410, 316] on button "button" at bounding box center [406, 313] width 15 height 15
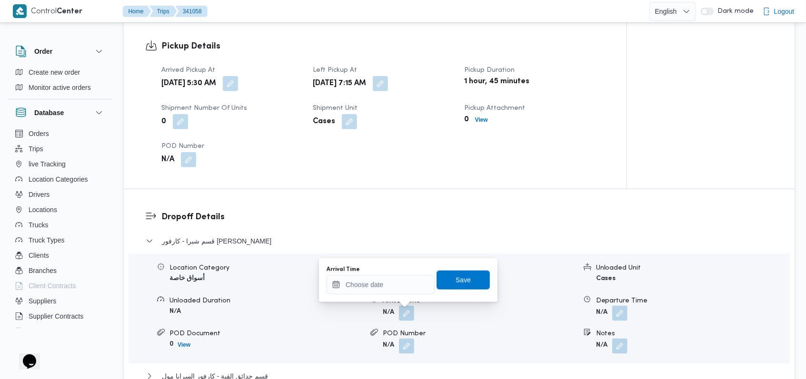
click at [384, 350] on form "N/A" at bounding box center [479, 346] width 193 height 15
click at [396, 284] on input "Arrival Time" at bounding box center [380, 285] width 108 height 19
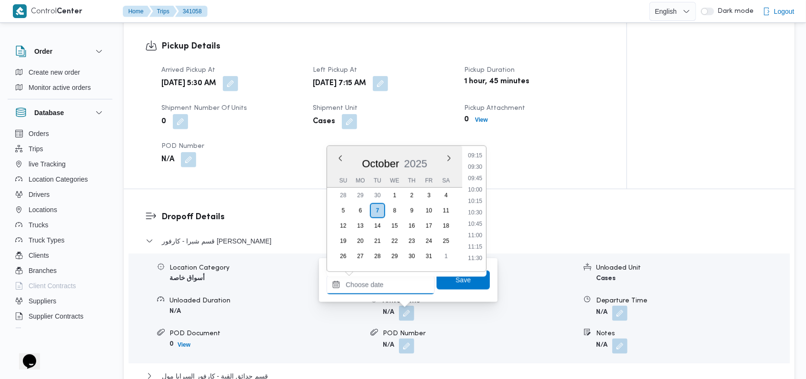
scroll to position [316, 0]
click at [483, 249] on li "09:00" at bounding box center [475, 253] width 22 height 10
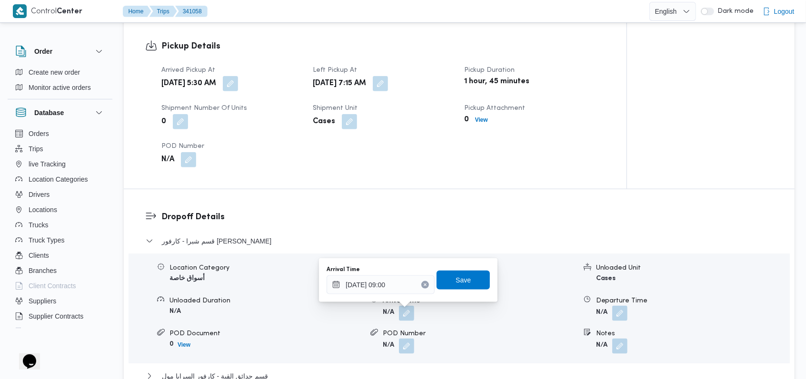
click at [442, 290] on div "Arrival Time [DATE] 09:00 Save" at bounding box center [408, 280] width 165 height 30
click at [404, 277] on div "[DATE] 09:00" at bounding box center [380, 285] width 108 height 19
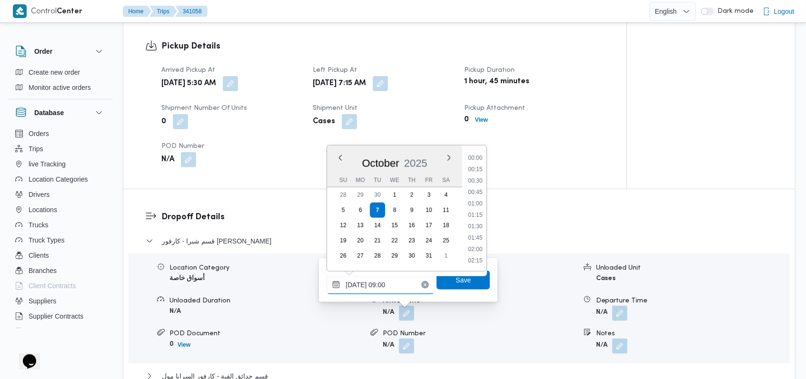
scroll to position [354, 0]
click at [474, 189] on li "08:30" at bounding box center [475, 193] width 22 height 10
type input "[DATE] 08:30"
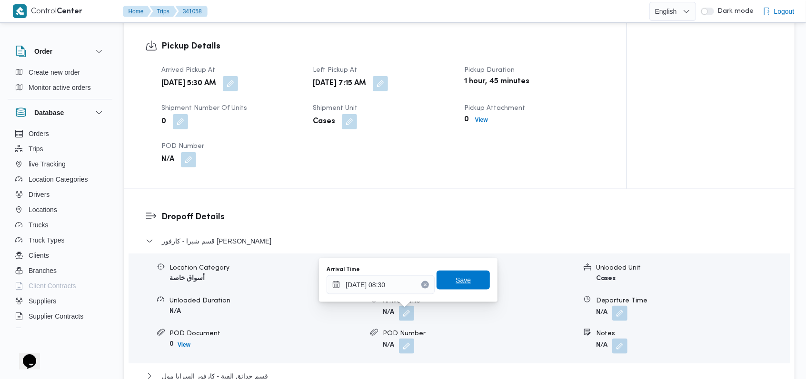
click at [455, 281] on span "Save" at bounding box center [462, 280] width 15 height 11
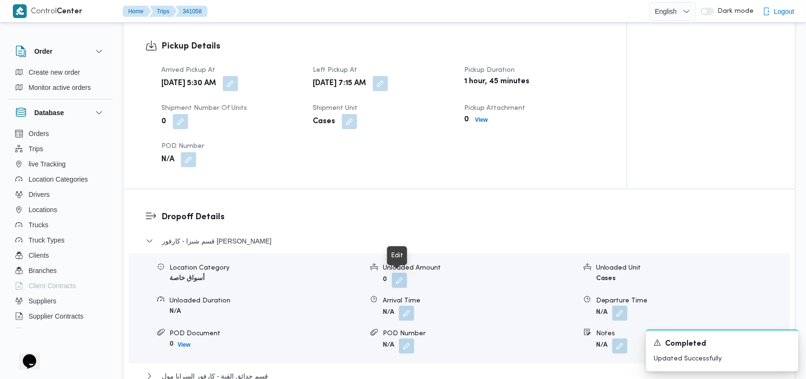
scroll to position [825, 0]
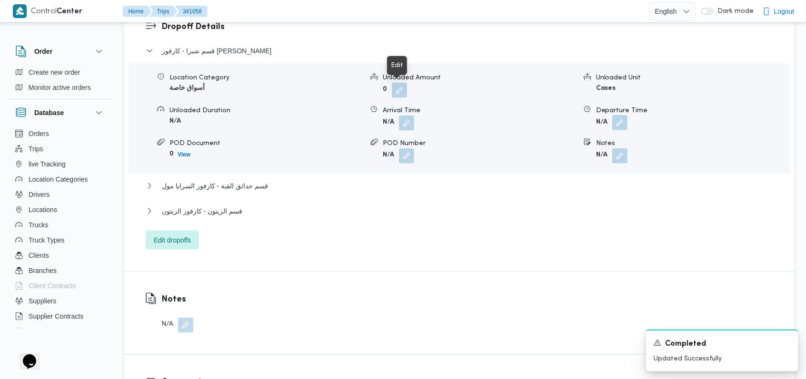
click at [627, 127] on button "button" at bounding box center [619, 122] width 15 height 15
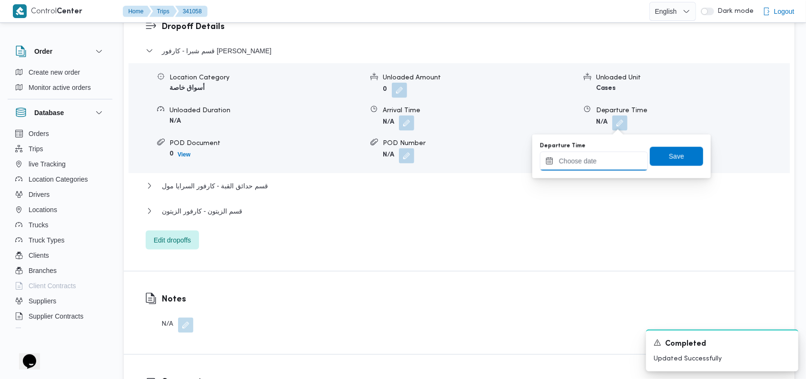
click at [594, 160] on input "Departure Time" at bounding box center [594, 161] width 108 height 19
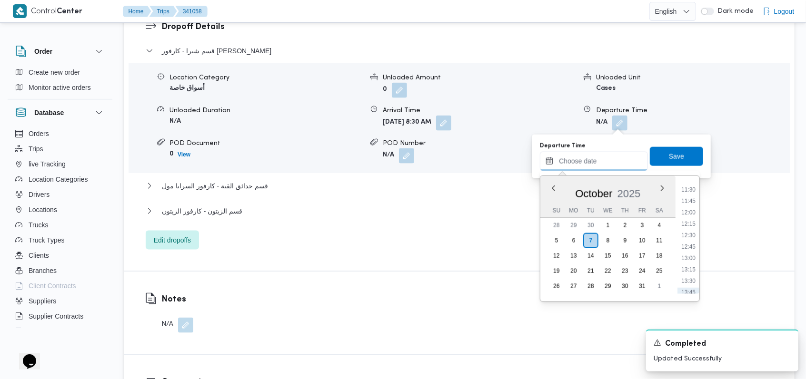
scroll to position [444, 0]
click at [691, 192] on li "09:45" at bounding box center [688, 191] width 22 height 10
type input "[DATE] 09:45"
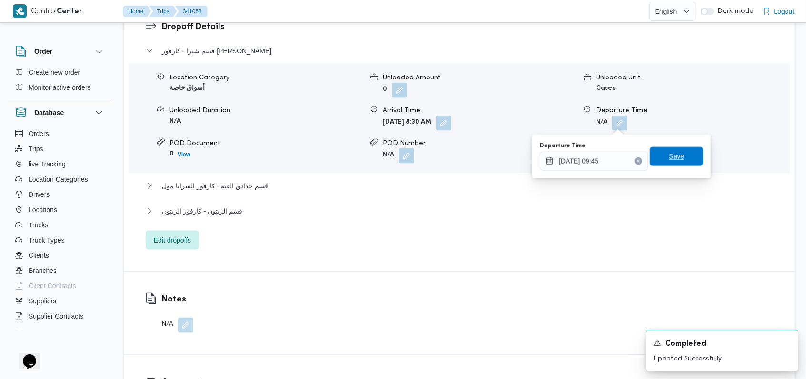
click at [679, 160] on span "Save" at bounding box center [676, 156] width 53 height 19
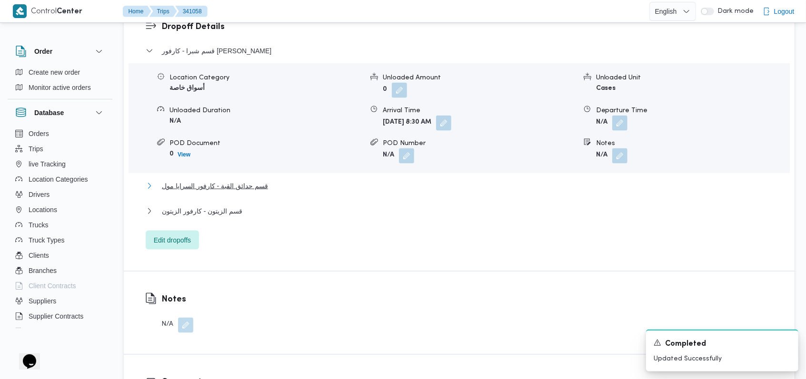
click at [228, 183] on span "قسم حدائق القبة - كارفور السرايا مول" at bounding box center [215, 185] width 106 height 11
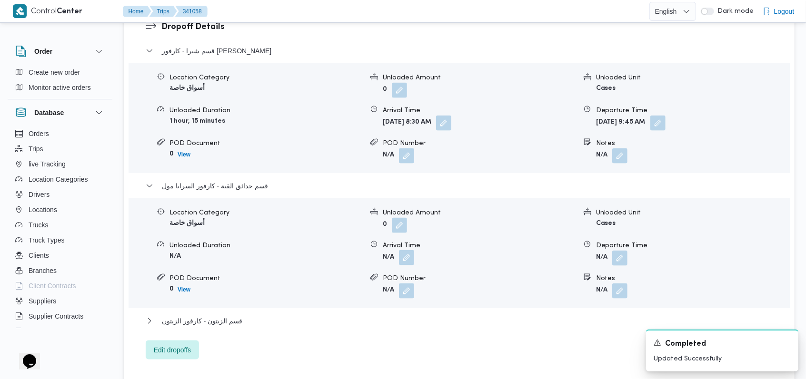
click at [401, 261] on button "button" at bounding box center [406, 257] width 15 height 15
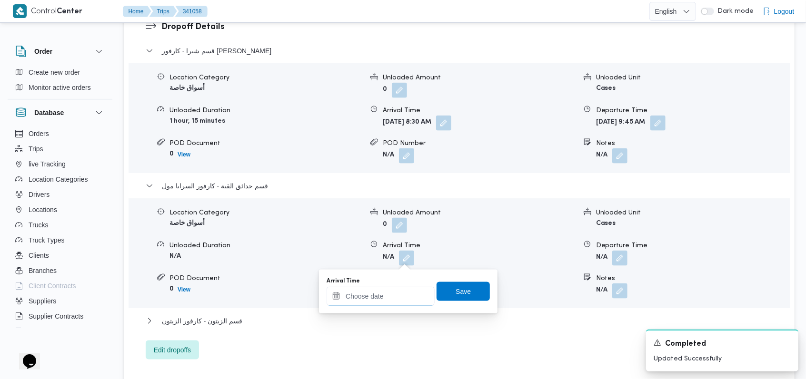
click at [381, 302] on input "Arrival Time" at bounding box center [380, 296] width 108 height 19
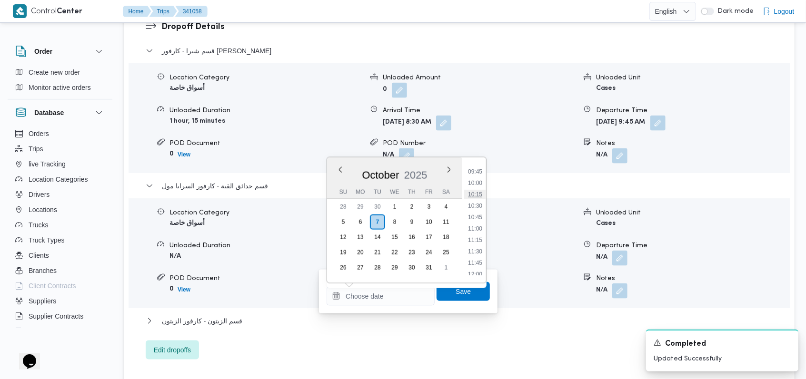
click at [479, 195] on li "10:15" at bounding box center [475, 195] width 22 height 10
type input "[DATE] 10:15"
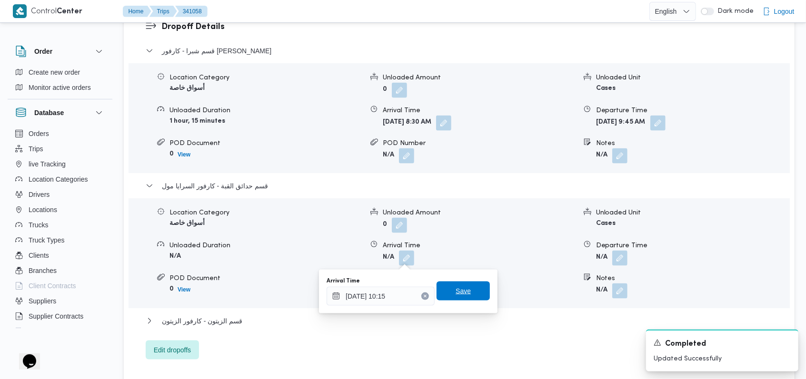
click at [461, 286] on span "Save" at bounding box center [462, 291] width 15 height 11
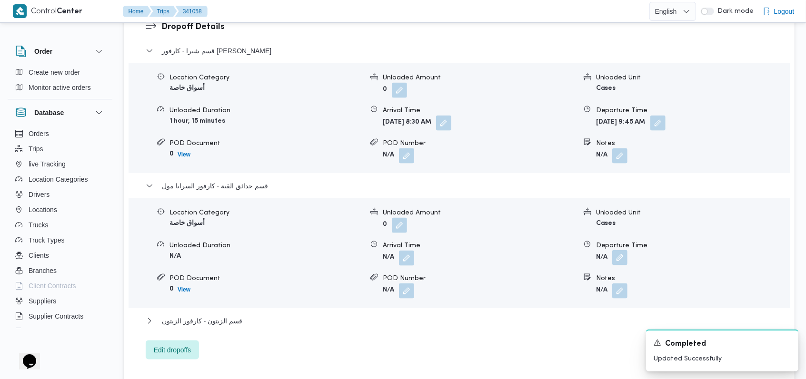
click at [627, 255] on button "button" at bounding box center [619, 257] width 15 height 15
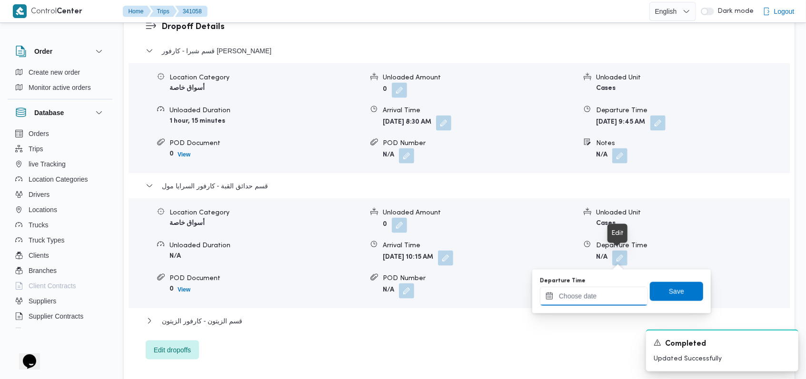
click at [606, 293] on input "Departure Time" at bounding box center [594, 296] width 108 height 19
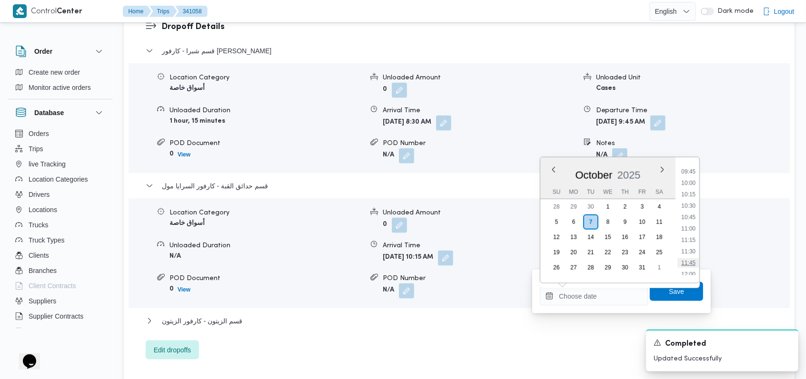
click at [689, 263] on li "11:45" at bounding box center [688, 263] width 22 height 10
type input "[DATE] 11:45"
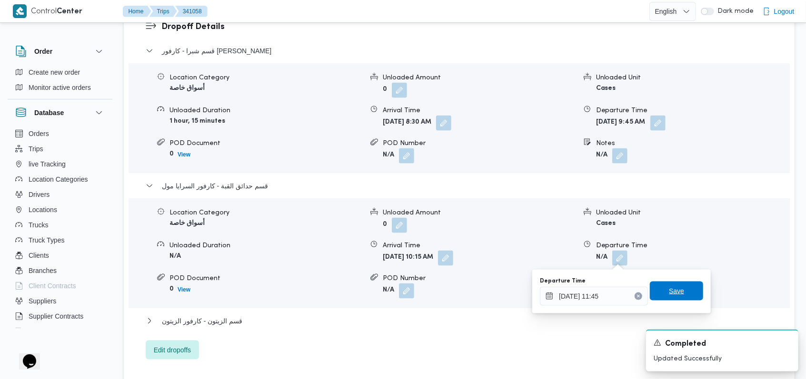
click at [681, 291] on span "Save" at bounding box center [676, 291] width 53 height 19
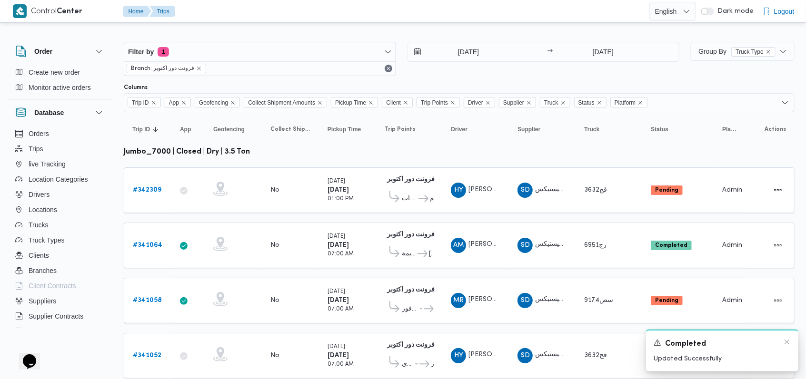
scroll to position [30, 0]
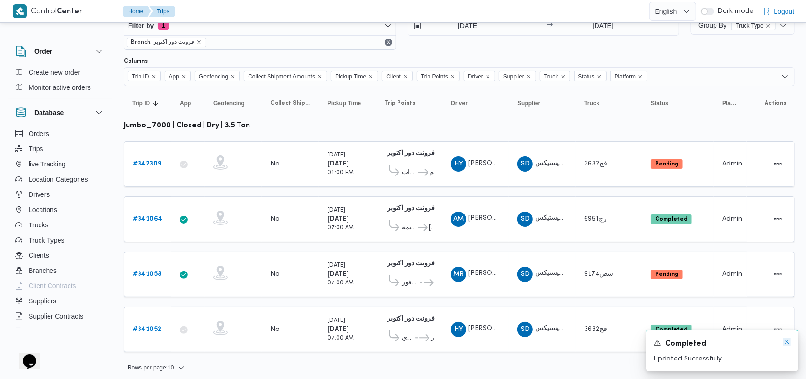
click at [788, 341] on icon "Dismiss toast" at bounding box center [787, 342] width 8 height 8
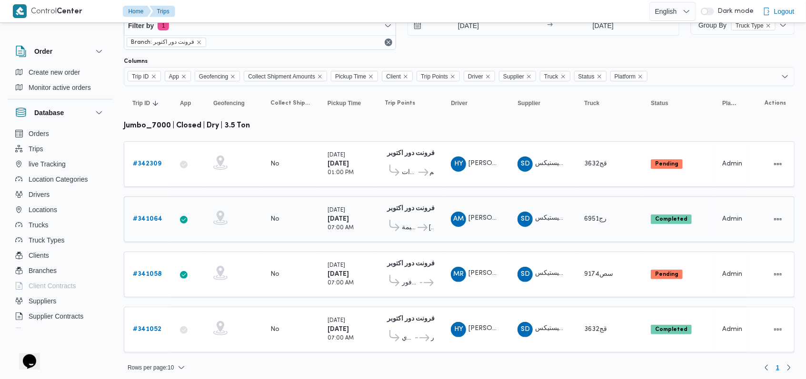
click at [155, 214] on link "# 341064" at bounding box center [148, 219] width 30 height 11
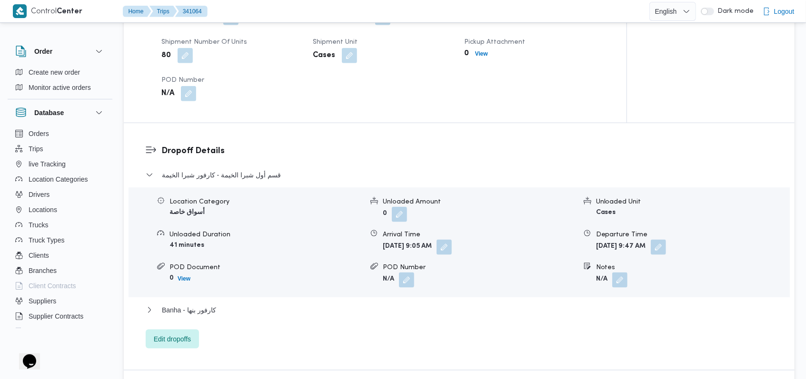
scroll to position [698, 0]
click at [207, 313] on span "Banha - كارفور بنها" at bounding box center [189, 309] width 54 height 11
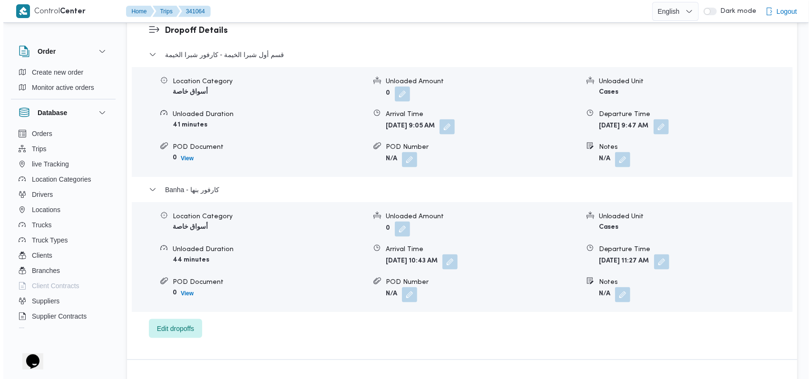
scroll to position [825, 0]
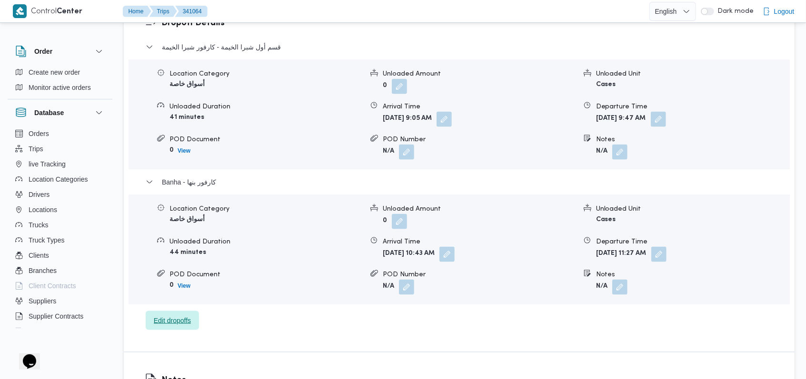
click at [185, 319] on span "Edit dropoffs" at bounding box center [172, 320] width 37 height 11
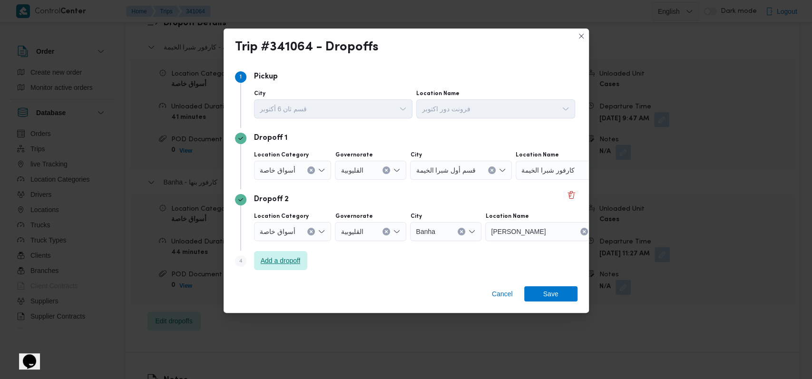
click at [282, 257] on span "Add a dropoff" at bounding box center [281, 260] width 40 height 11
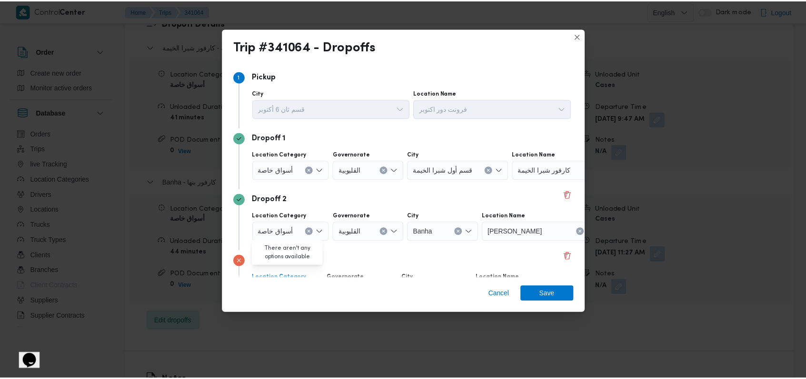
scroll to position [61, 0]
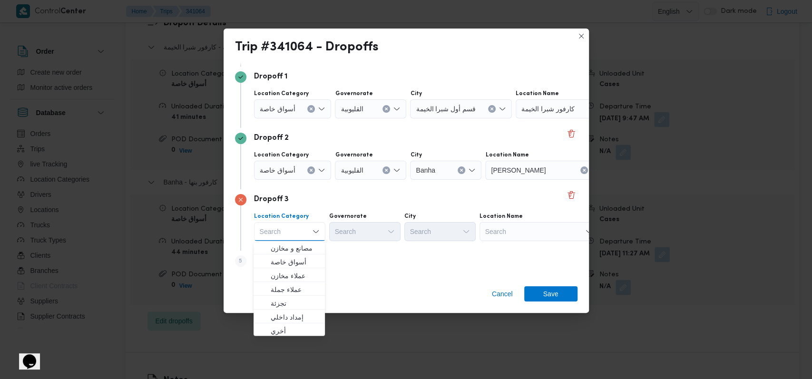
click at [507, 232] on div "Search" at bounding box center [539, 231] width 119 height 19
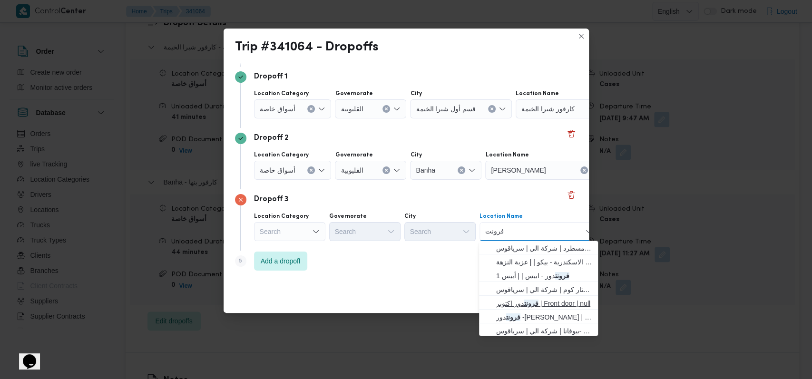
type input "فرونت"
click at [547, 306] on span "فرونت دور اكتوبر | Front door | null" at bounding box center [544, 303] width 96 height 11
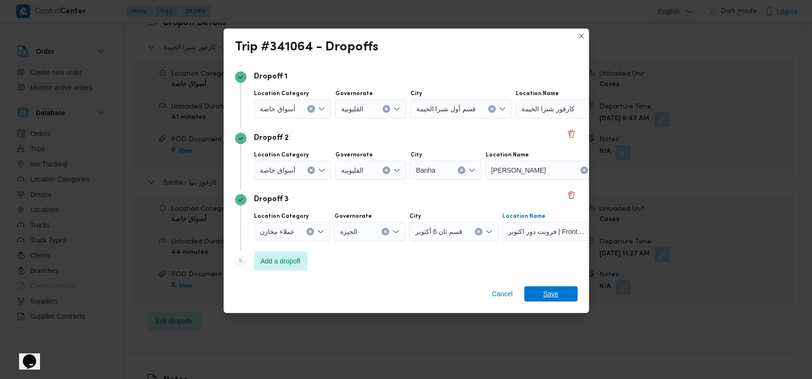
click at [550, 295] on span "Save" at bounding box center [550, 293] width 15 height 15
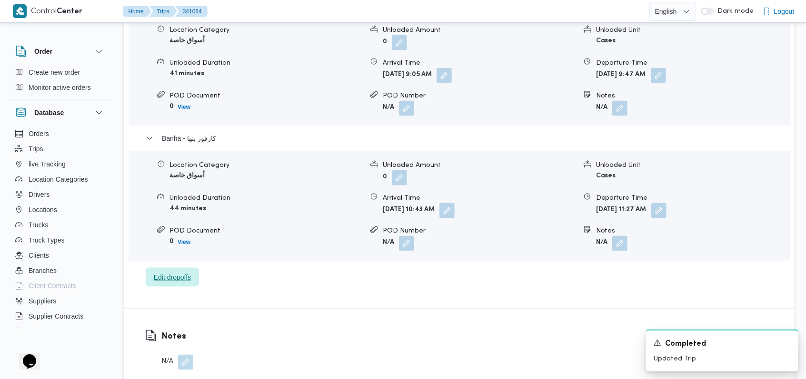
scroll to position [888, 0]
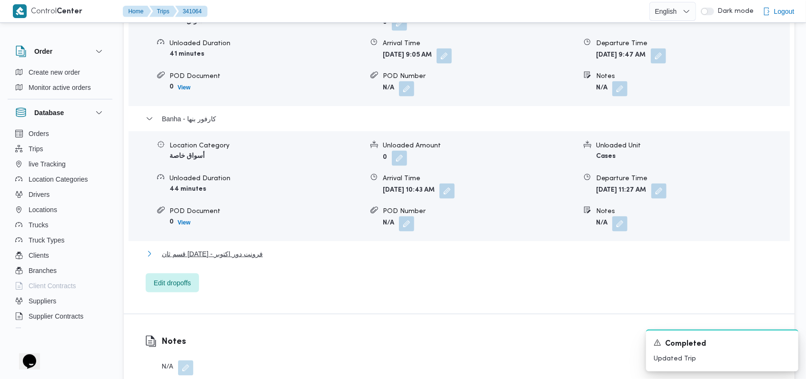
click at [306, 255] on button "قسم ثان [DATE] - فرونت دور اكتوبر" at bounding box center [459, 253] width 627 height 11
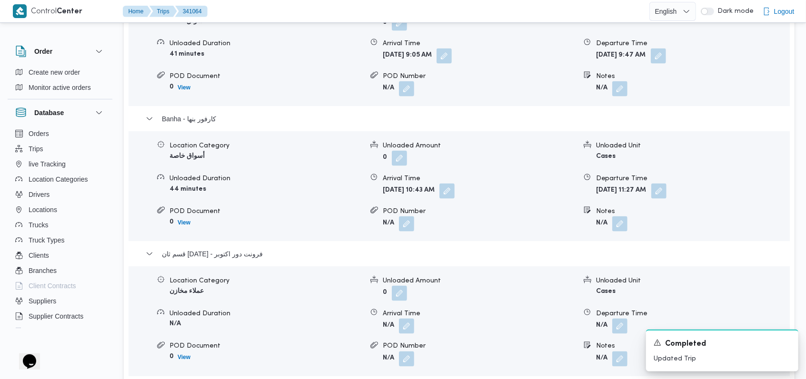
scroll to position [952, 0]
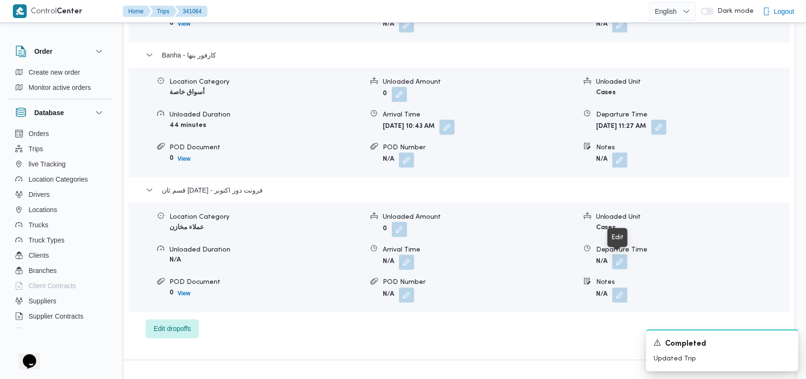
click at [619, 257] on button "button" at bounding box center [619, 262] width 15 height 15
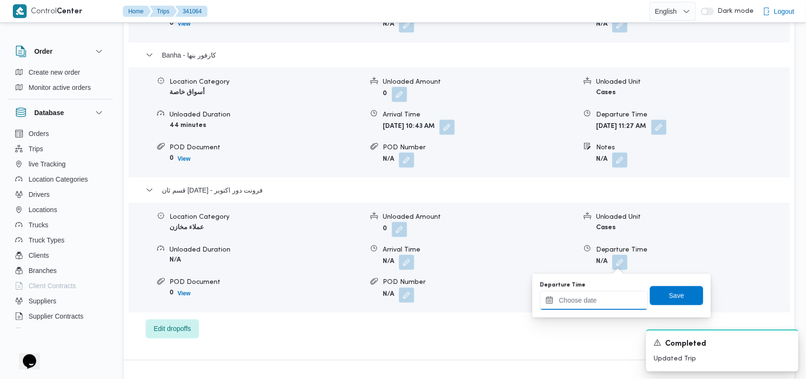
click at [601, 304] on input "Departure Time" at bounding box center [594, 300] width 108 height 19
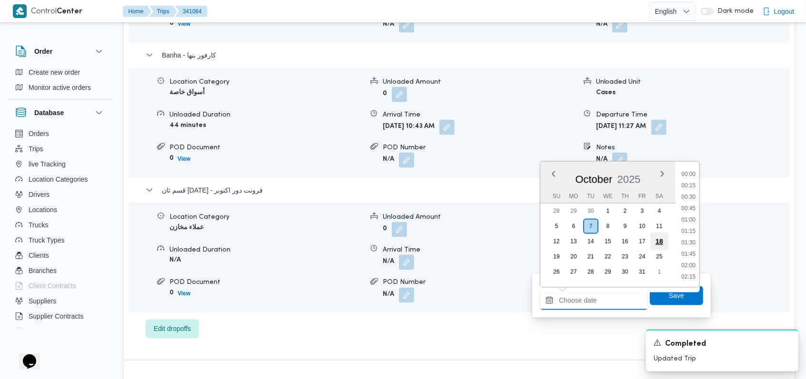
scroll to position [571, 0]
click at [693, 178] on li "12:30" at bounding box center [688, 175] width 22 height 10
type input "[DATE] 12:30"
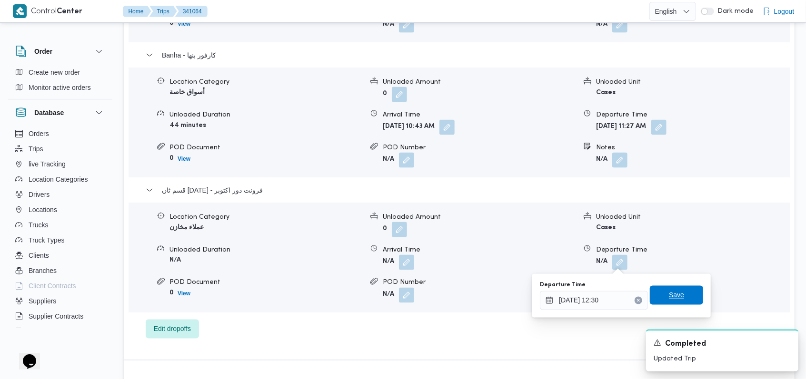
click at [676, 290] on span "Save" at bounding box center [676, 295] width 53 height 19
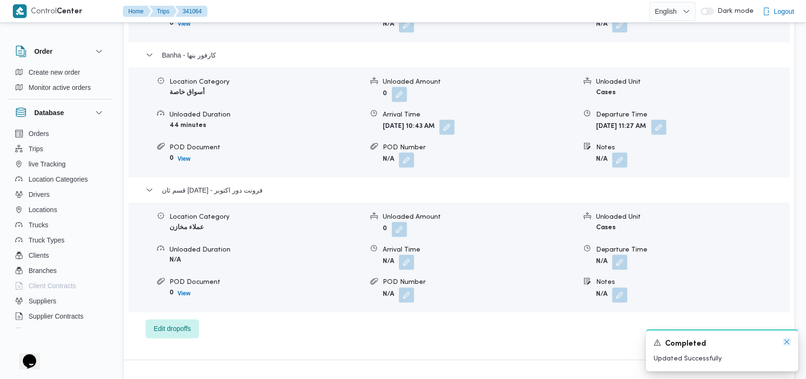
click at [786, 343] on icon "Dismiss toast" at bounding box center [787, 342] width 8 height 8
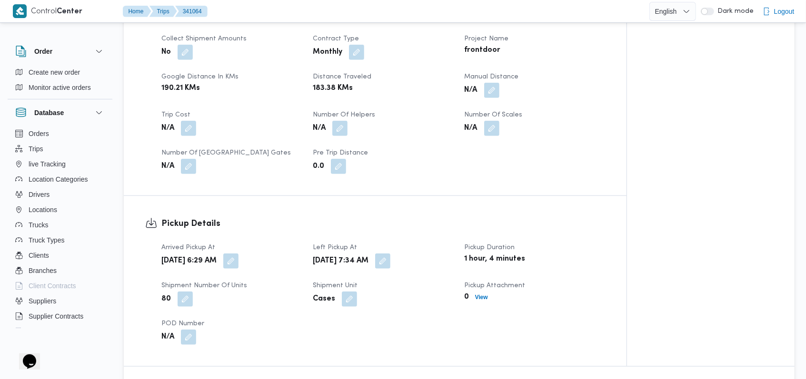
scroll to position [381, 0]
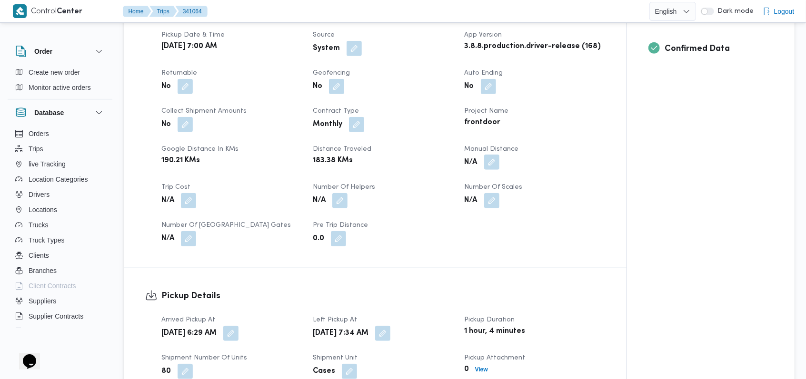
click at [489, 164] on button "button" at bounding box center [491, 162] width 15 height 15
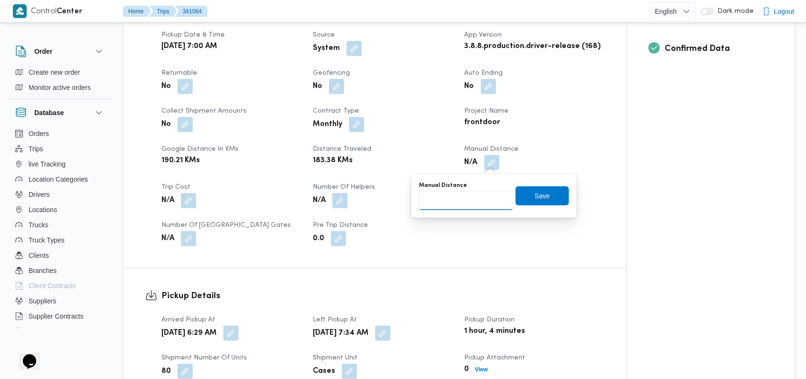
click at [472, 199] on input "Manual Distance" at bounding box center [466, 200] width 95 height 19
type input "1"
type input "230"
click at [521, 196] on span "Save" at bounding box center [541, 195] width 53 height 19
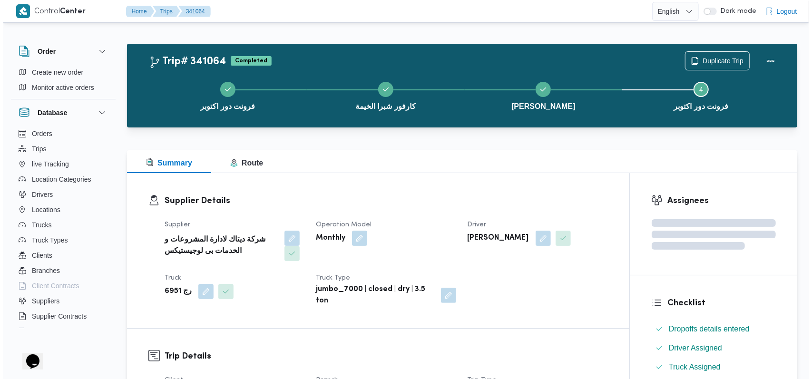
scroll to position [0, 0]
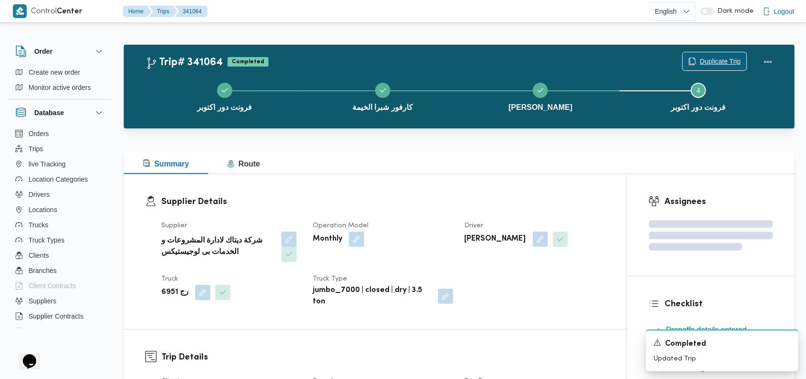
click at [713, 54] on span "Duplicate Trip" at bounding box center [714, 61] width 64 height 18
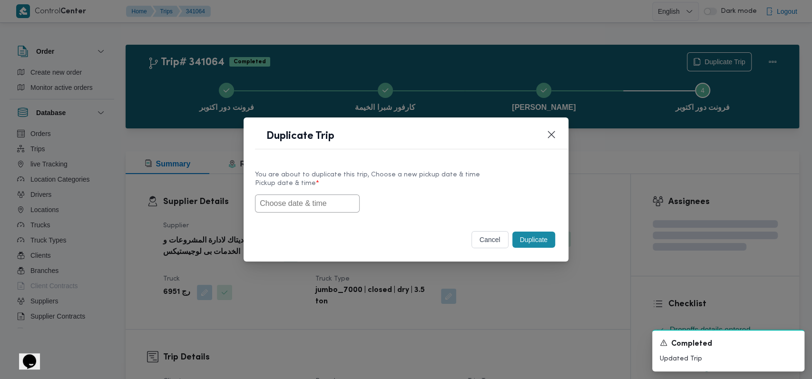
click at [326, 204] on input "text" at bounding box center [307, 204] width 105 height 18
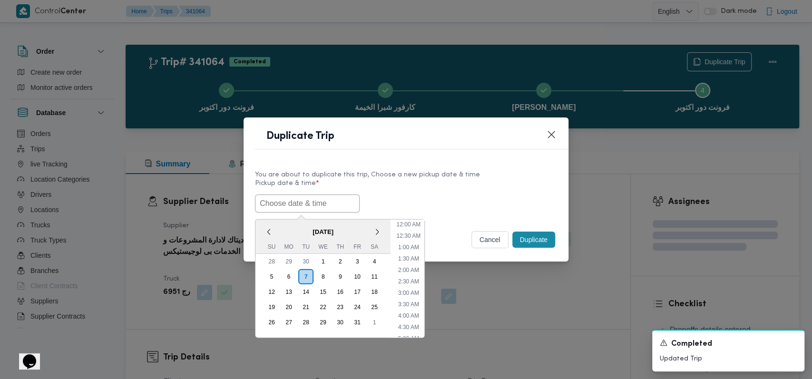
scroll to position [255, 0]
click at [413, 264] on li "1:00 PM" at bounding box center [408, 267] width 29 height 10
type input "[DATE] 1:00PM"
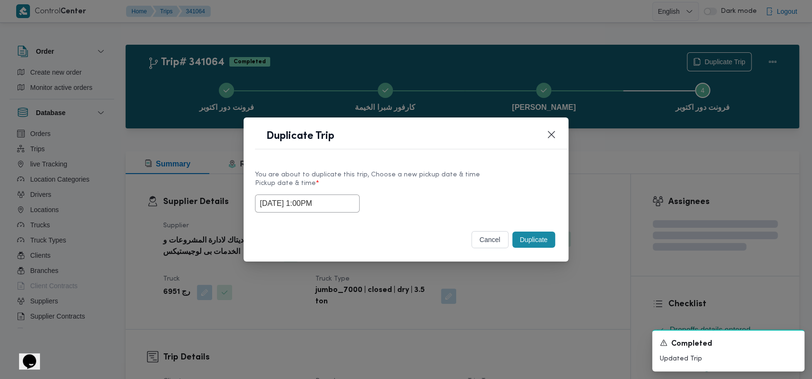
click at [526, 241] on button "Duplicate" at bounding box center [534, 240] width 43 height 16
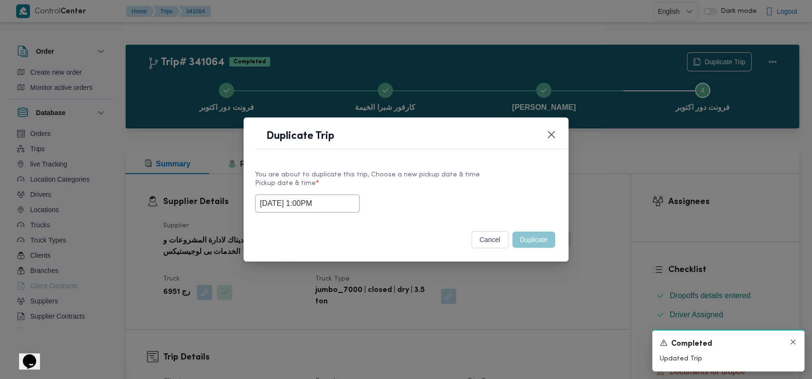
click at [790, 342] on icon "Dismiss toast" at bounding box center [794, 342] width 8 height 8
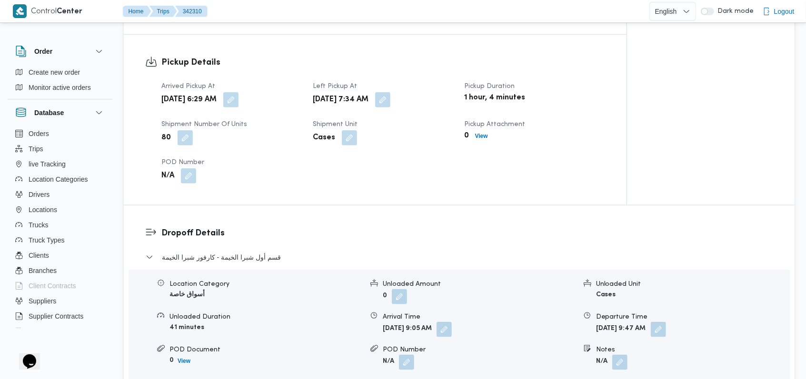
scroll to position [634, 0]
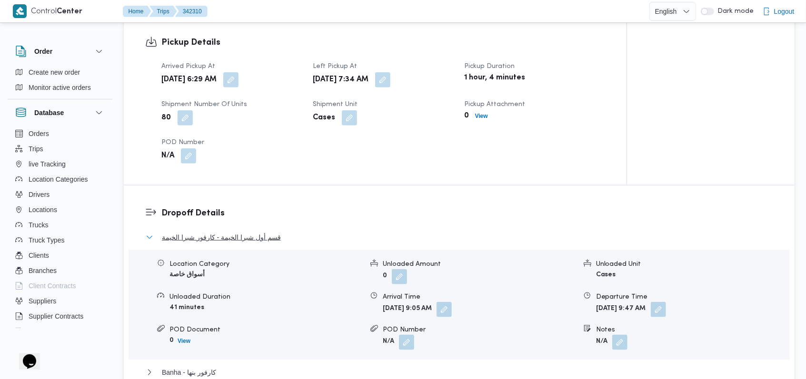
click at [256, 241] on span "قسم أول شبرا الخيمة - كارفور شبرا الخيمة" at bounding box center [221, 237] width 119 height 11
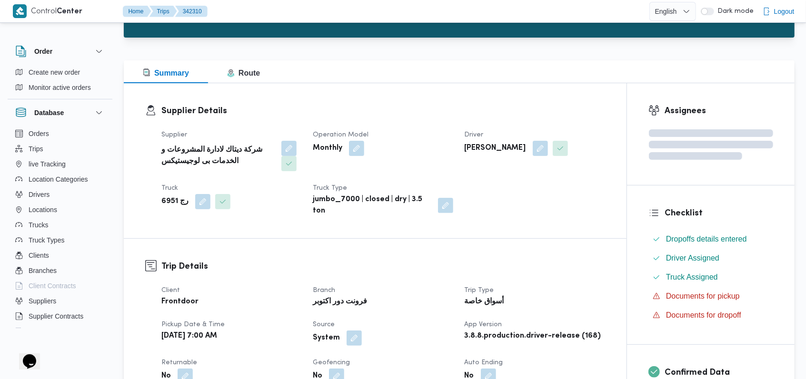
scroll to position [0, 0]
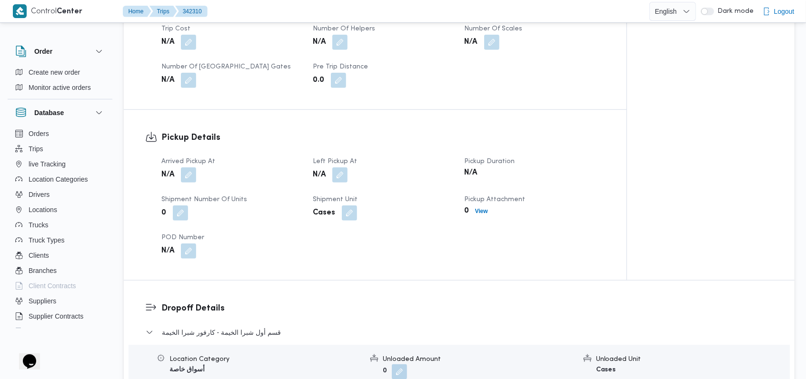
scroll to position [571, 0]
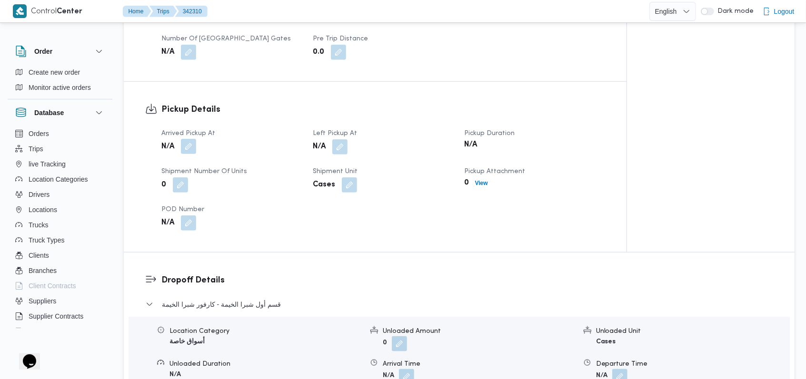
click at [189, 146] on button "button" at bounding box center [188, 146] width 15 height 15
click at [177, 178] on button "button" at bounding box center [180, 184] width 15 height 15
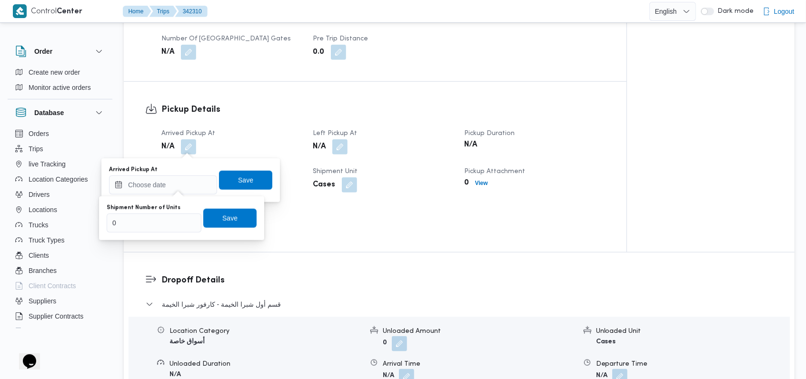
click at [232, 138] on div "N/A" at bounding box center [231, 146] width 142 height 17
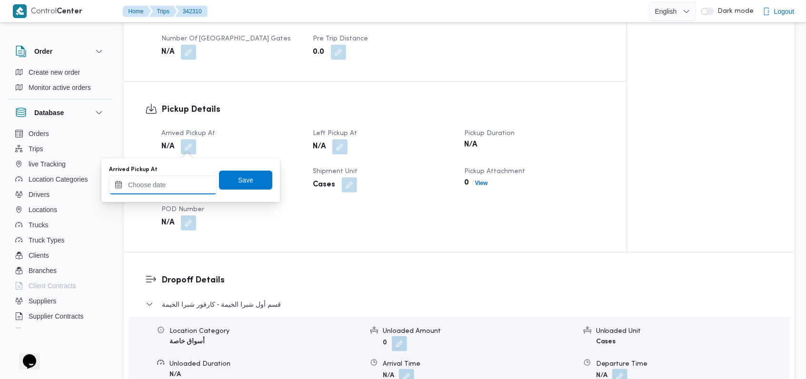
click at [179, 179] on input "Arrived Pickup At" at bounding box center [163, 185] width 108 height 19
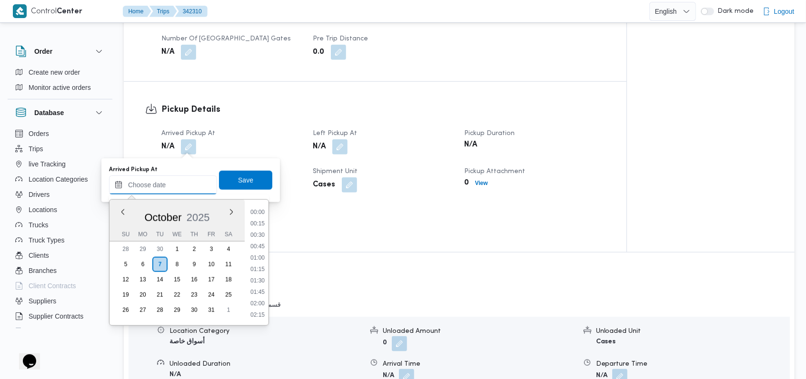
scroll to position [571, 0]
click at [263, 237] on li "13:00" at bounding box center [258, 236] width 22 height 10
type input "07/10/2025 13:00"
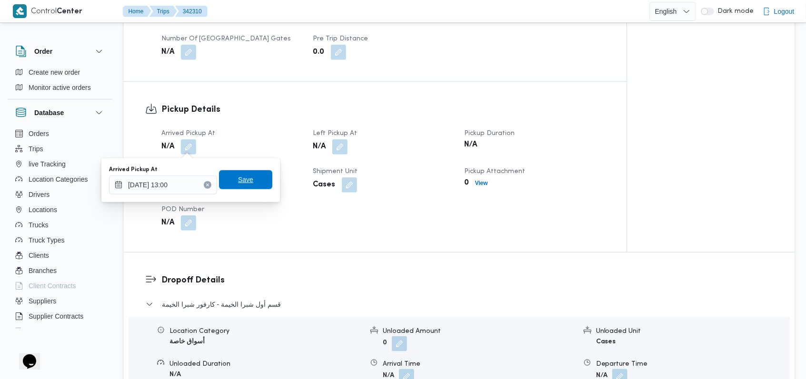
click at [254, 177] on span "Save" at bounding box center [245, 179] width 53 height 19
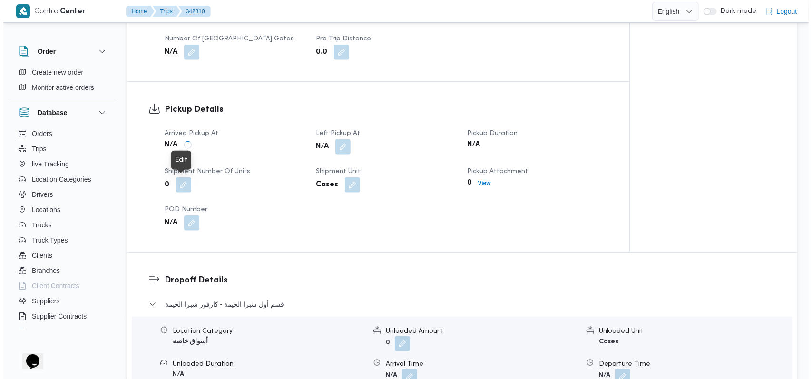
scroll to position [761, 0]
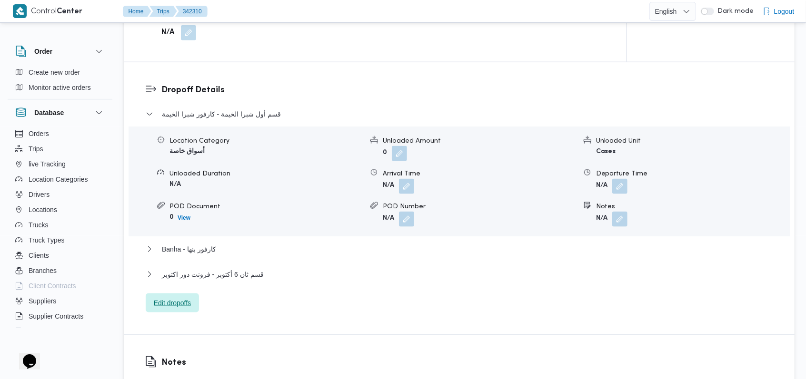
click at [187, 294] on div "قسم أول شبرا الخيمة - كارفور شبرا الخيمة Location Category أسواق خاصة Unloaded …" at bounding box center [459, 211] width 627 height 205
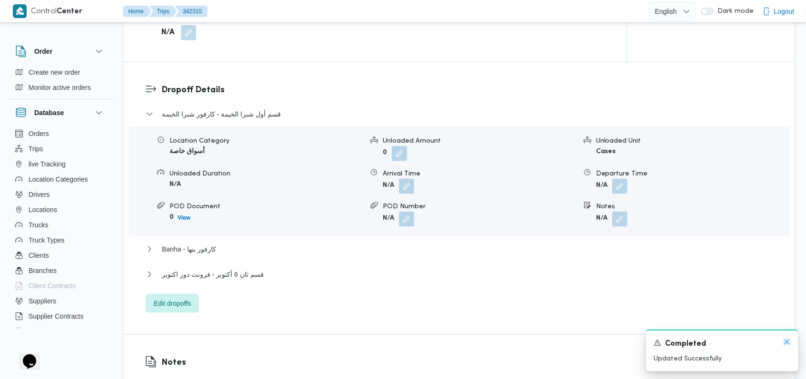
click at [783, 343] on icon "Dismiss toast" at bounding box center [787, 342] width 8 height 8
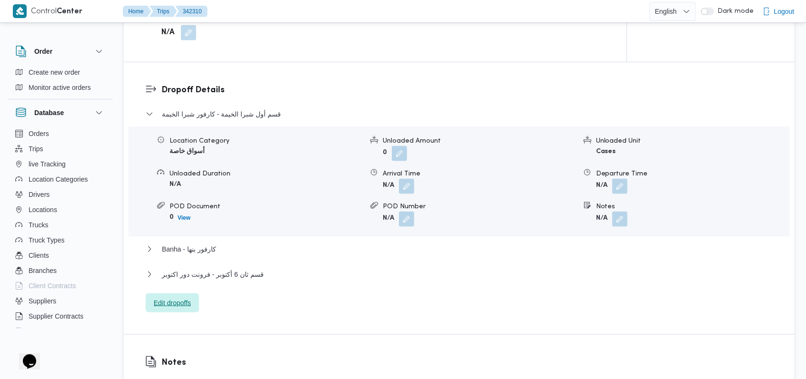
click at [179, 298] on span "Edit dropoffs" at bounding box center [172, 302] width 37 height 11
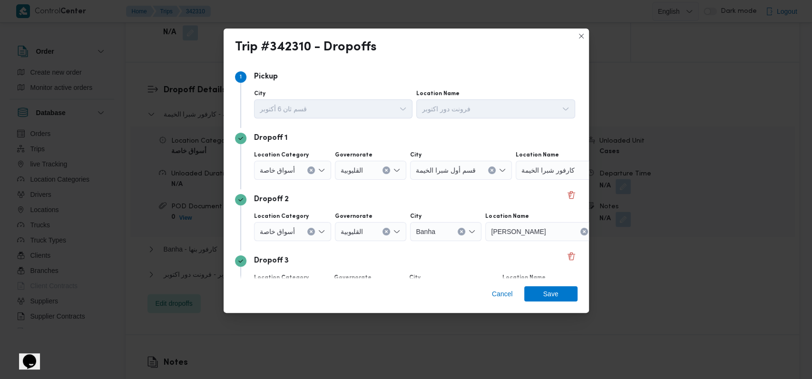
click at [571, 190] on div "Step 1 1 Pickup City قسم ثان 6 أكتوبر Location Name فرونت دور اكتوبر Dropoff 1 …" at bounding box center [406, 171] width 365 height 216
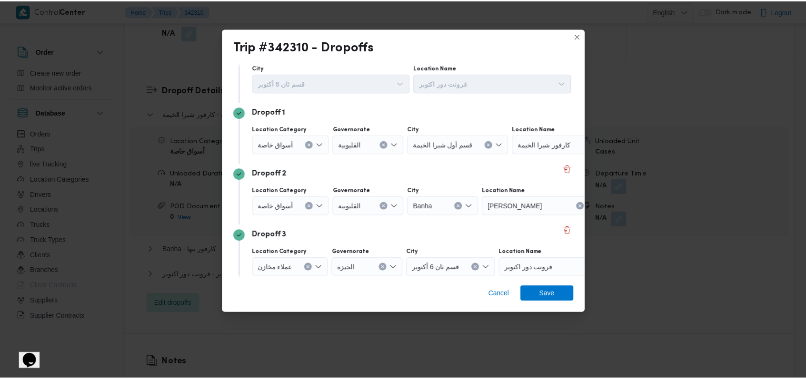
scroll to position [61, 0]
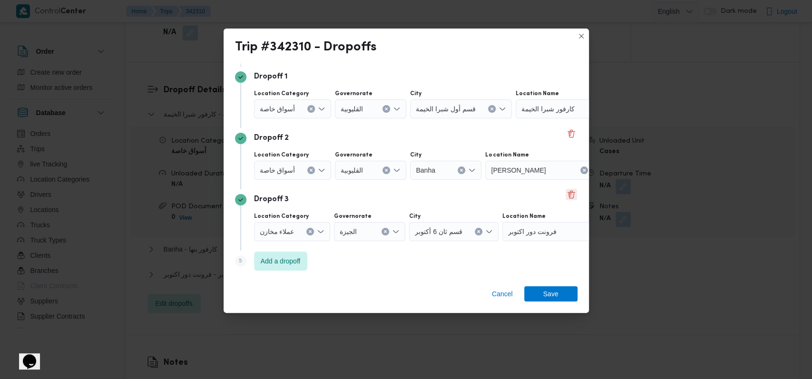
click at [569, 196] on button "Delete" at bounding box center [571, 194] width 11 height 11
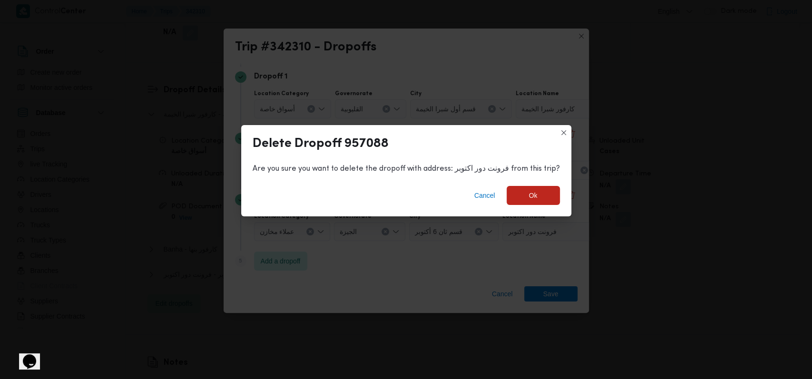
click at [529, 208] on div "Cancel Ok" at bounding box center [406, 197] width 330 height 38
click at [539, 200] on span "Ok" at bounding box center [533, 195] width 53 height 19
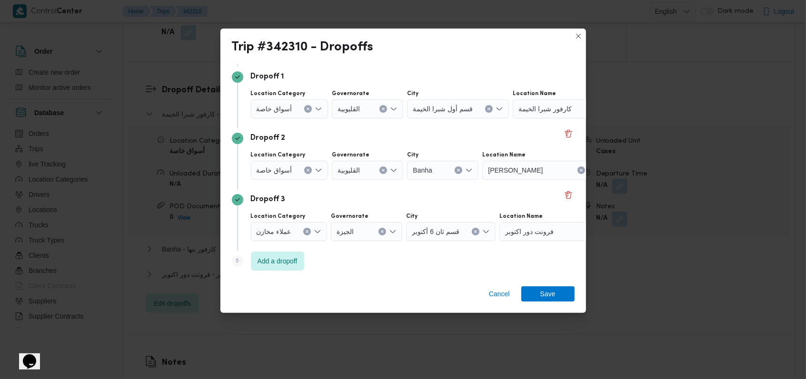
click at [317, 139] on div "Dropoff 2" at bounding box center [403, 138] width 343 height 11
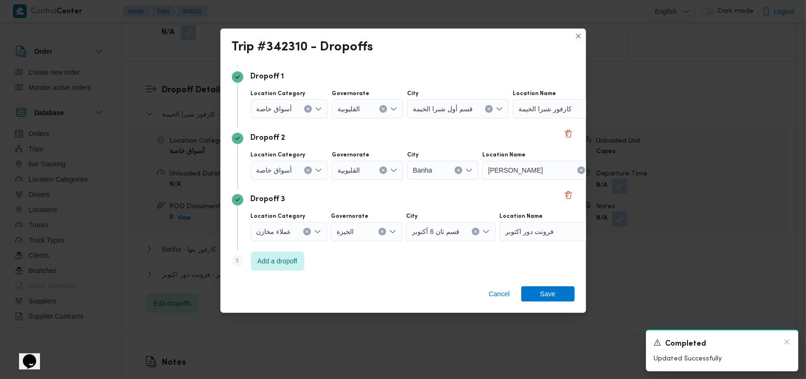
click at [786, 346] on div "Completed" at bounding box center [721, 344] width 137 height 12
click at [787, 343] on icon "Dismiss toast" at bounding box center [786, 342] width 5 height 5
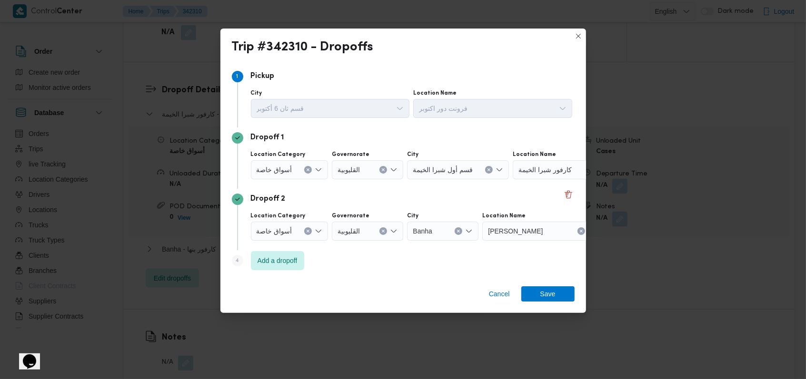
scroll to position [0, 0]
click at [294, 232] on div at bounding box center [296, 231] width 5 height 15
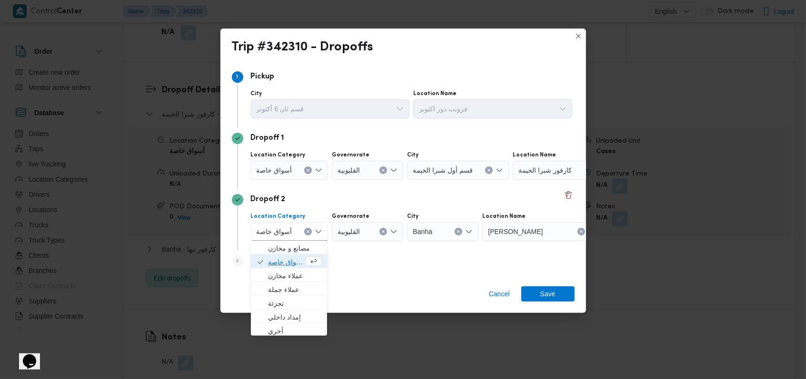
click at [287, 262] on span "أسواق خاصة" at bounding box center [286, 262] width 36 height 11
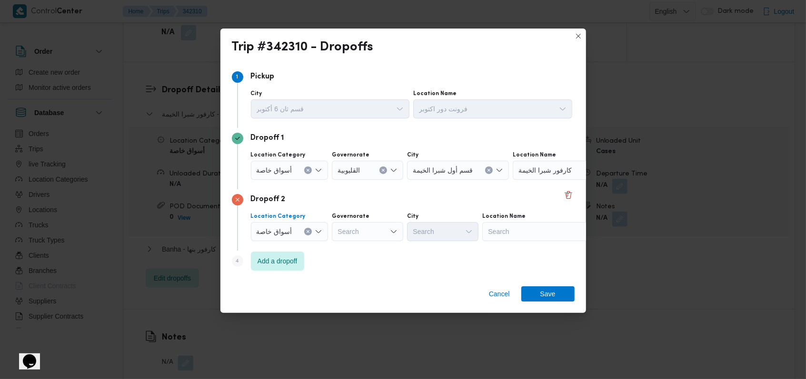
click at [288, 169] on span "أسواق خاصة" at bounding box center [275, 170] width 36 height 10
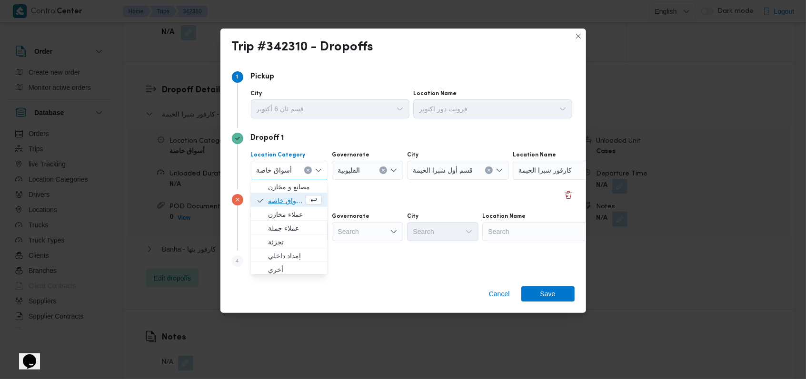
click at [288, 197] on span "أسواق خاصة" at bounding box center [286, 200] width 36 height 11
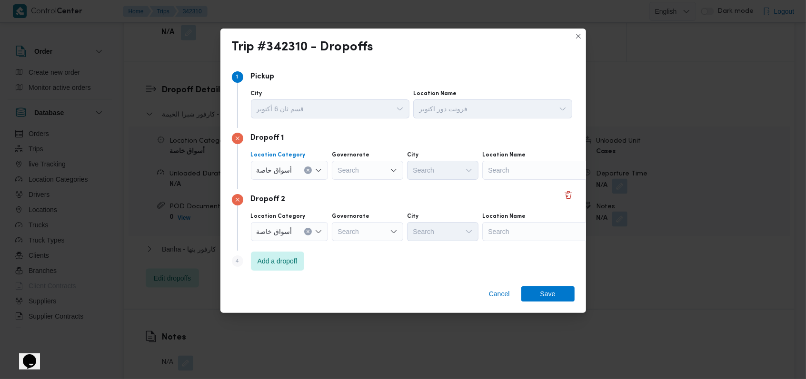
click at [518, 164] on div "Search" at bounding box center [541, 170] width 119 height 19
type input "كارفور ميفيد"
click at [517, 188] on span "كارفور ميفيد ا -التجمع | كارفور فرع ميڤيدا | null" at bounding box center [546, 186] width 96 height 11
click at [508, 238] on div "Search" at bounding box center [541, 231] width 119 height 19
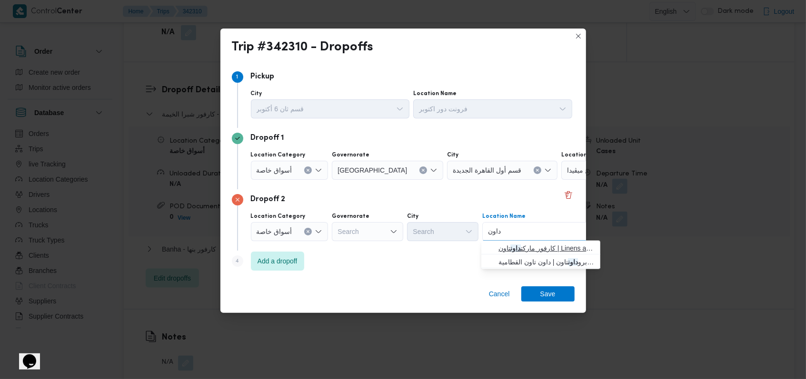
type input "داون"
click at [541, 250] on span "كارفور ماركت داون تاون | Linens and More - Cairo | null" at bounding box center [546, 248] width 96 height 11
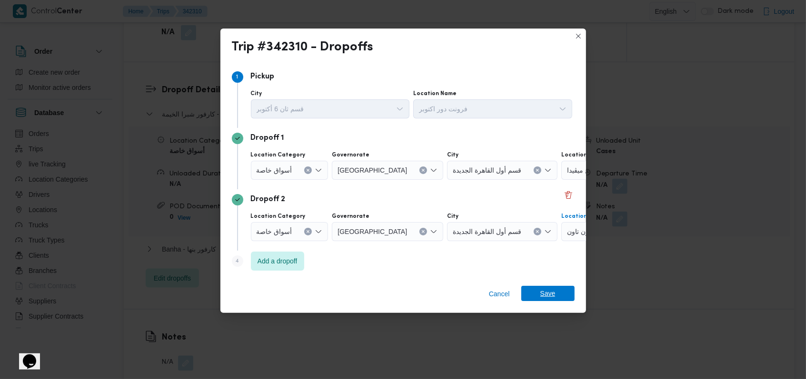
click at [544, 291] on span "Save" at bounding box center [547, 293] width 15 height 15
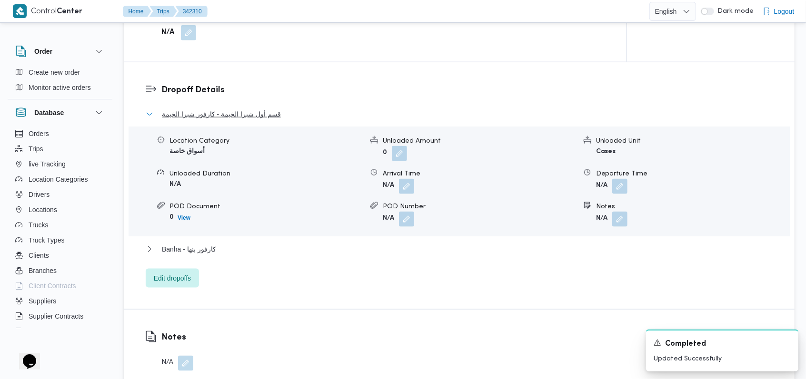
click at [236, 113] on span "قسم أول شبرا الخيمة - كارفور شبرا الخيمة" at bounding box center [221, 114] width 119 height 11
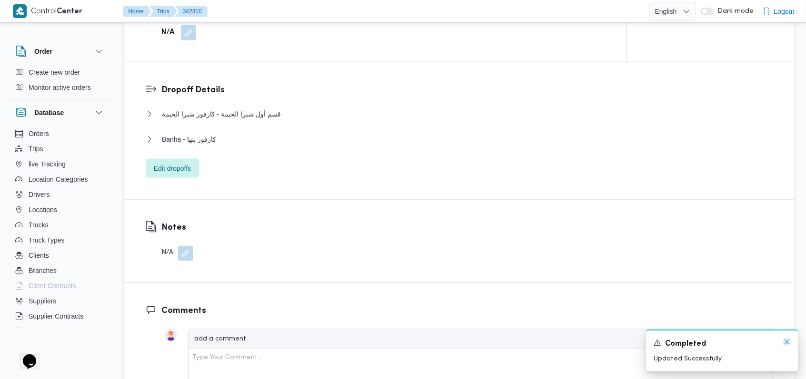
click at [787, 343] on icon "Dismiss toast" at bounding box center [786, 342] width 5 height 5
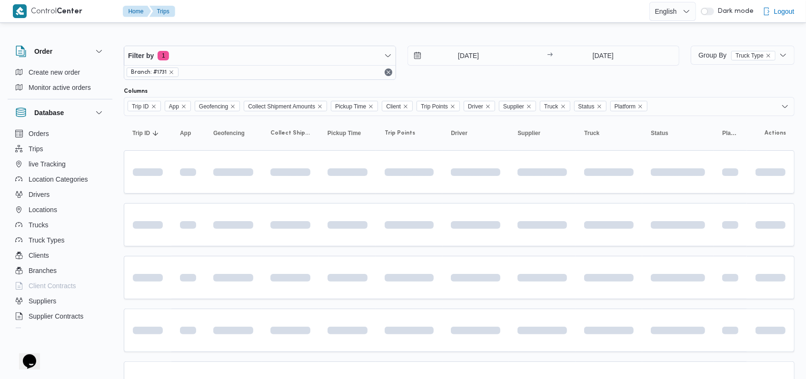
scroll to position [30, 0]
